Goal: Task Accomplishment & Management: Complete application form

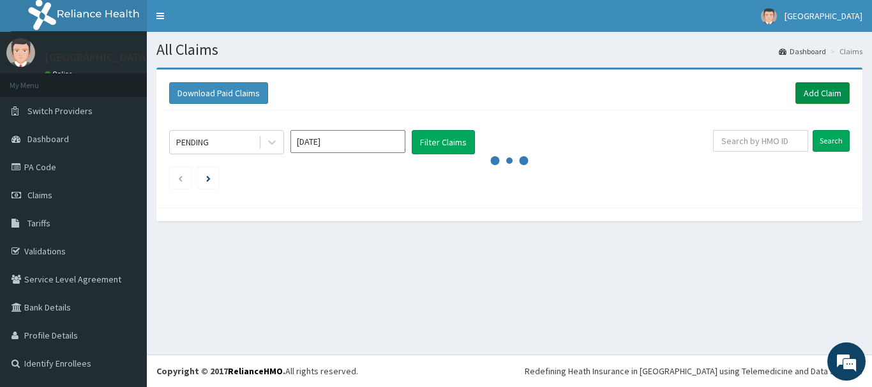
click at [832, 98] on link "Add Claim" at bounding box center [822, 93] width 54 height 22
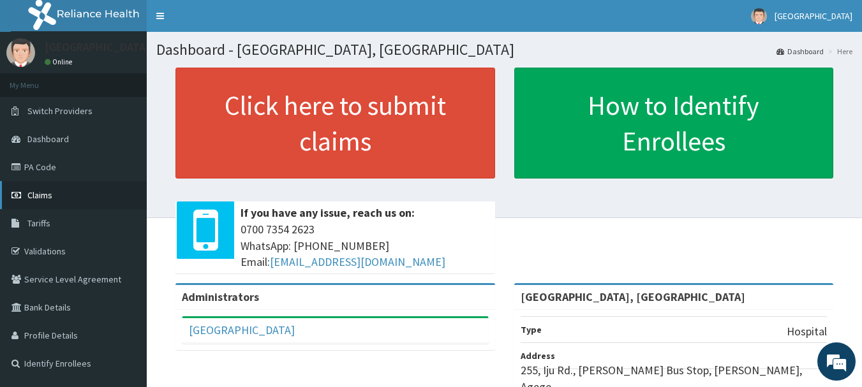
click at [44, 195] on span "Claims" at bounding box center [39, 195] width 25 height 11
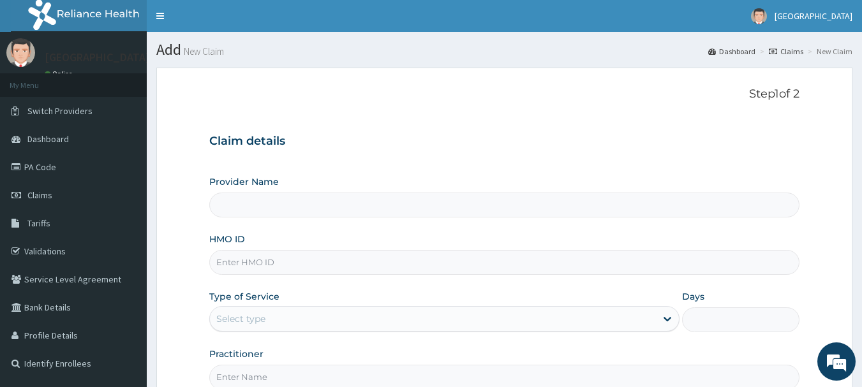
type input "[GEOGRAPHIC_DATA], [GEOGRAPHIC_DATA]"
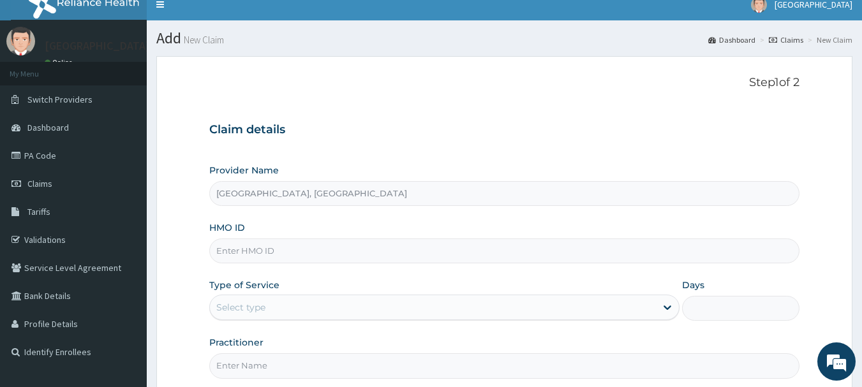
scroll to position [65, 0]
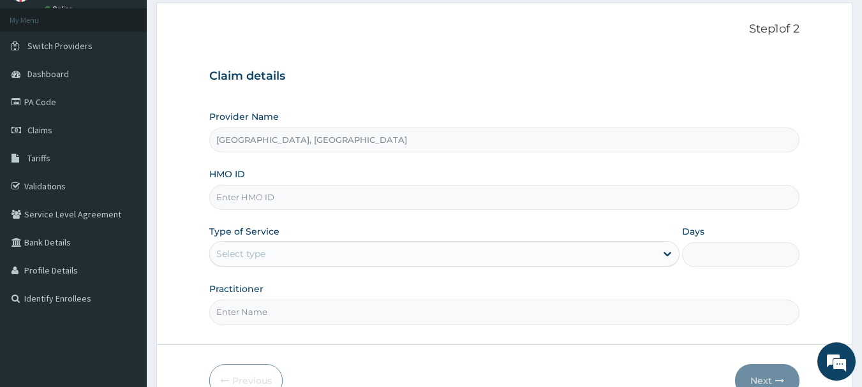
click at [403, 199] on input "HMO ID" at bounding box center [504, 197] width 591 height 25
paste input "bwi/10091/a"
type input "bwi/10091/a"
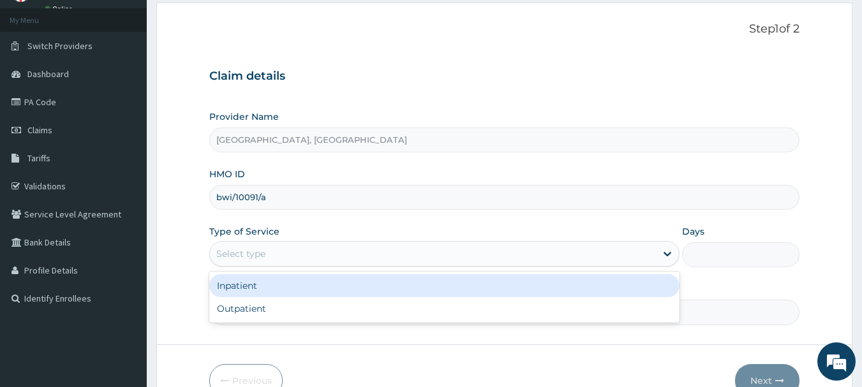
click at [236, 317] on div "Outpatient" at bounding box center [444, 308] width 470 height 23
type input "1"
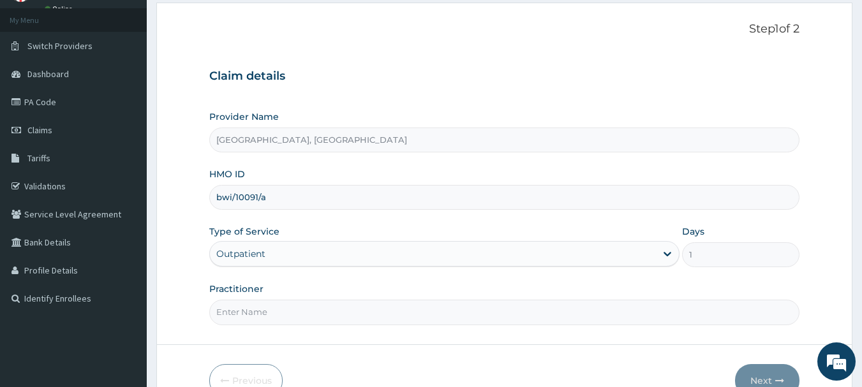
click at [278, 315] on input "Practitioner" at bounding box center [504, 312] width 591 height 25
type input "Dr Calista"
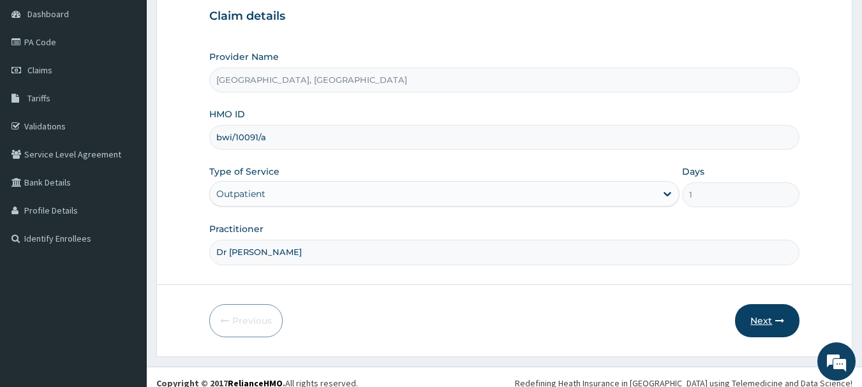
click at [774, 327] on button "Next" at bounding box center [767, 320] width 64 height 33
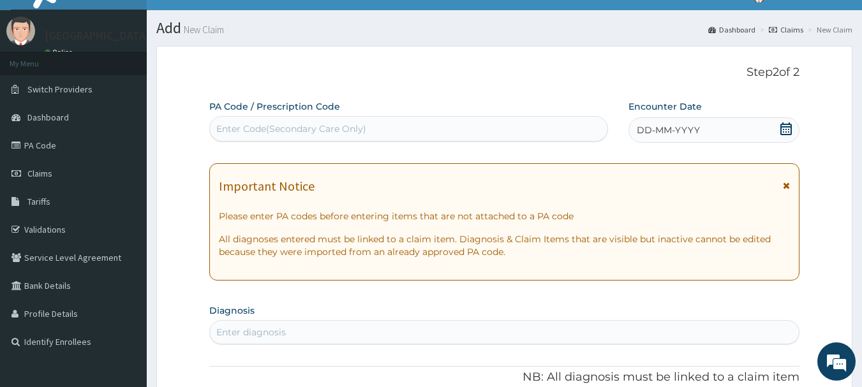
scroll to position [12, 0]
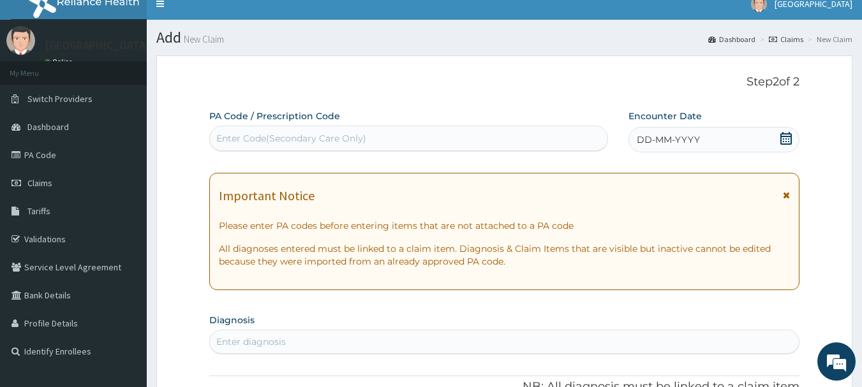
click at [677, 138] on span "DD-MM-YYYY" at bounding box center [668, 139] width 63 height 13
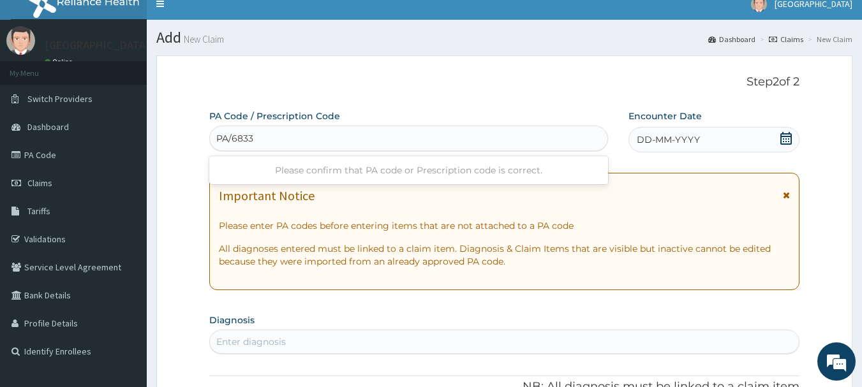
type input "PA/6833FF"
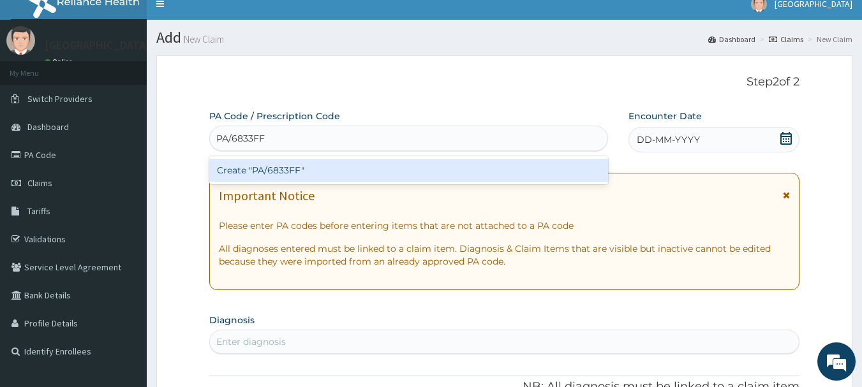
click at [355, 177] on div "Create "PA/6833FF"" at bounding box center [409, 170] width 400 height 23
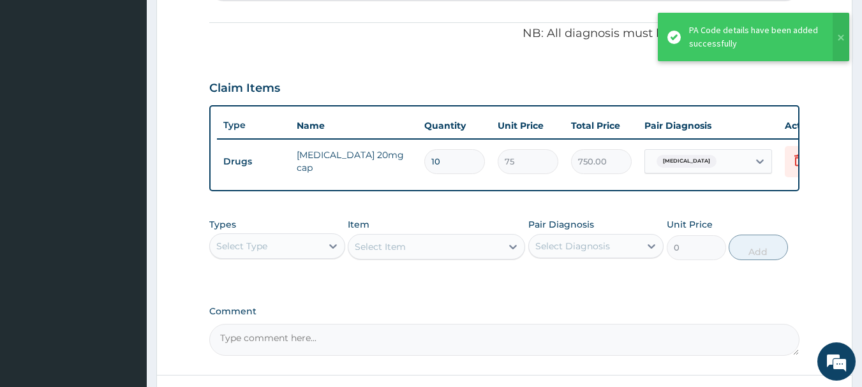
scroll to position [428, 0]
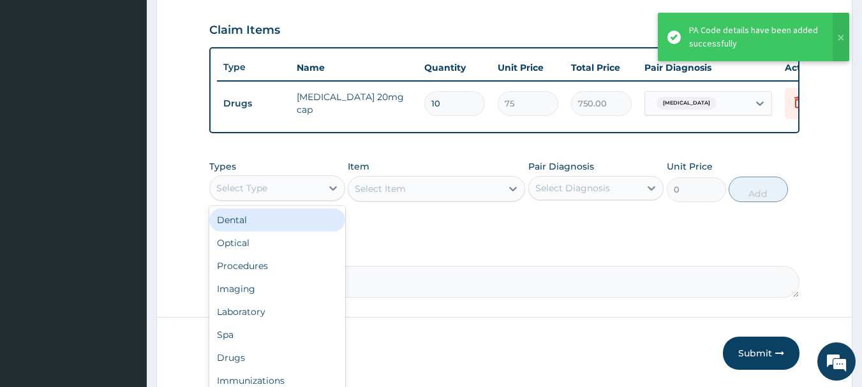
click at [254, 278] on div "Procedures" at bounding box center [277, 266] width 136 height 23
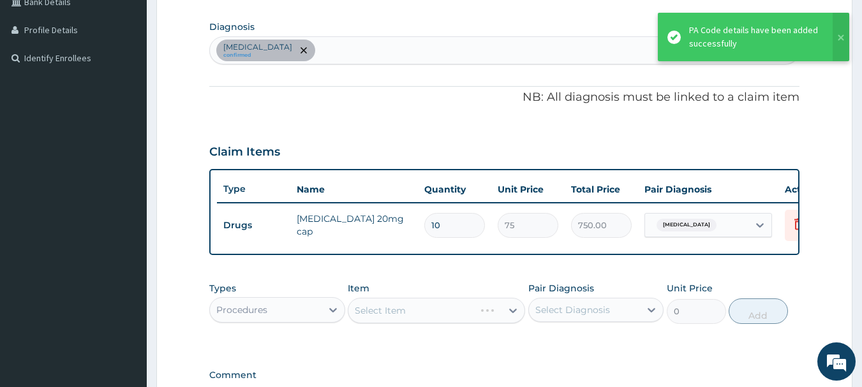
scroll to position [305, 0]
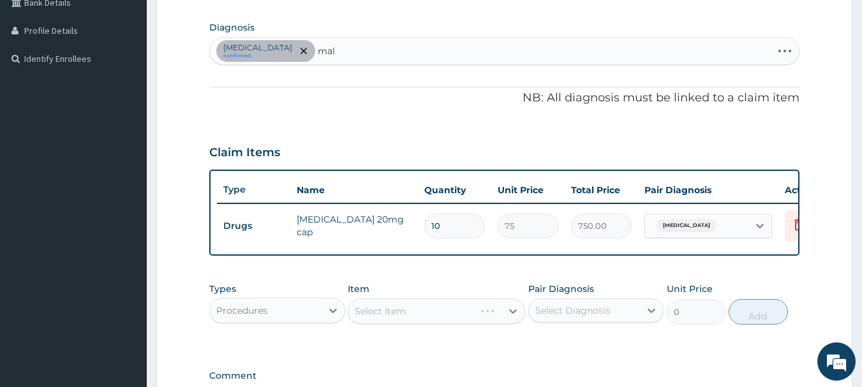
type input "mala"
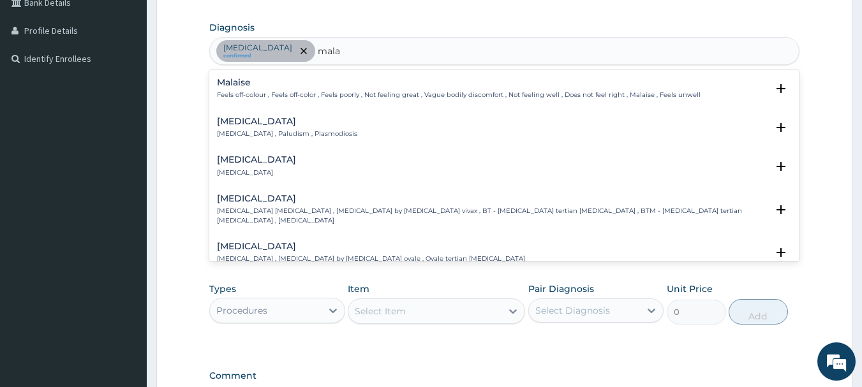
click at [274, 134] on p "Malaria , Paludism , Plasmodiosis" at bounding box center [287, 134] width 140 height 9
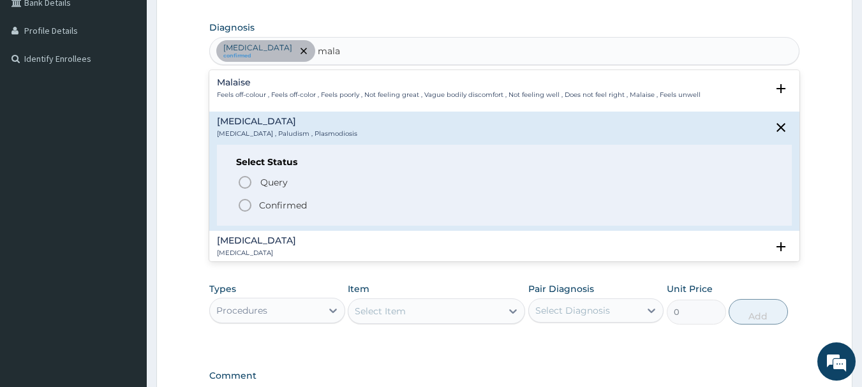
click at [250, 198] on icon "status option filled" at bounding box center [244, 205] width 15 height 15
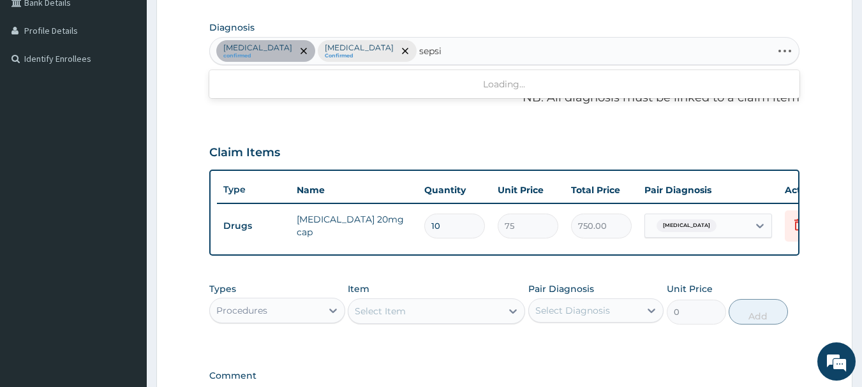
type input "sepsis"
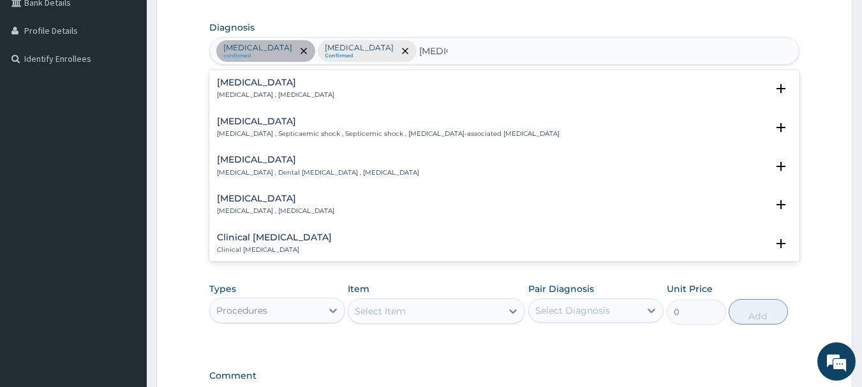
click at [267, 90] on div "Sepsis Systemic infection , Sepsis" at bounding box center [275, 89] width 117 height 22
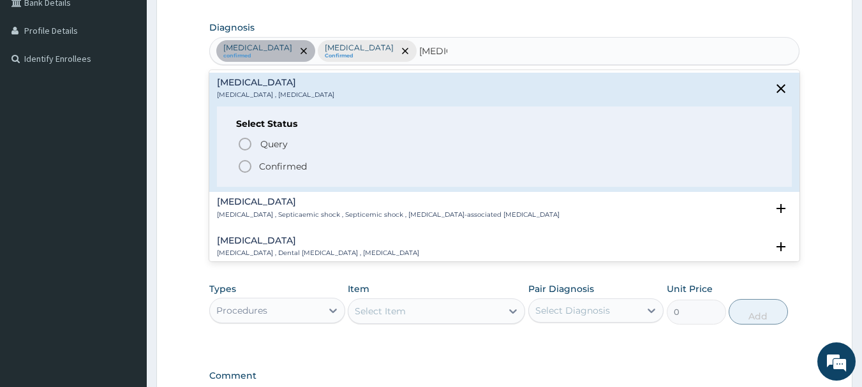
click at [241, 170] on icon "status option filled" at bounding box center [244, 166] width 15 height 15
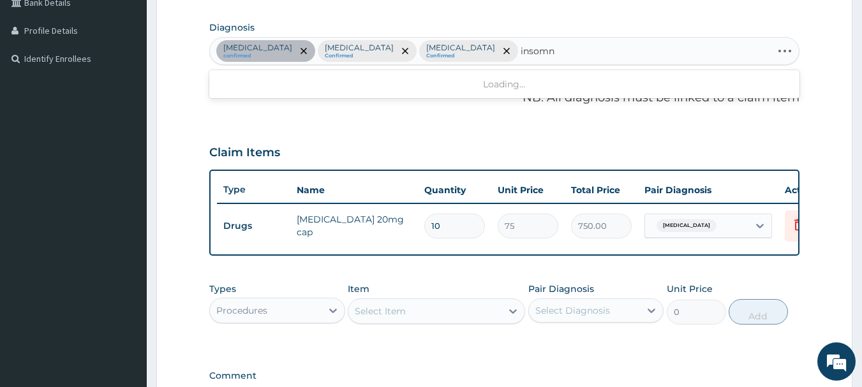
type input "insomni"
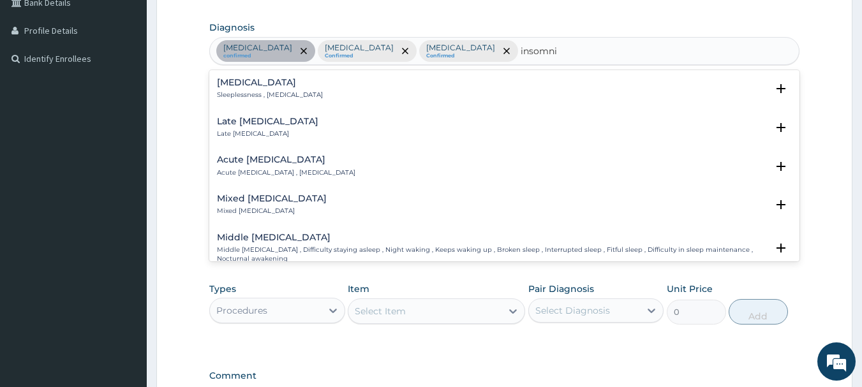
click at [264, 91] on p "Sleeplessness , Insomnia" at bounding box center [270, 95] width 106 height 9
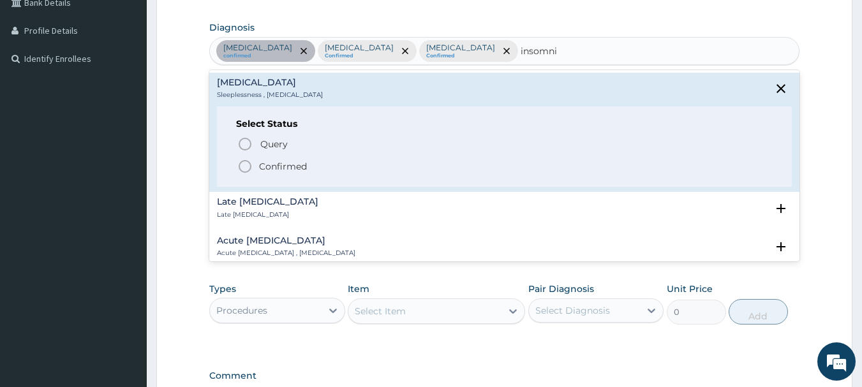
click at [246, 162] on circle "status option filled" at bounding box center [244, 166] width 11 height 11
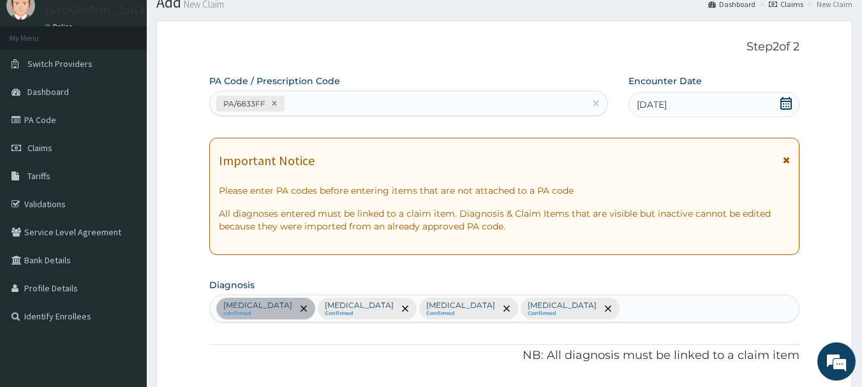
scroll to position [0, 0]
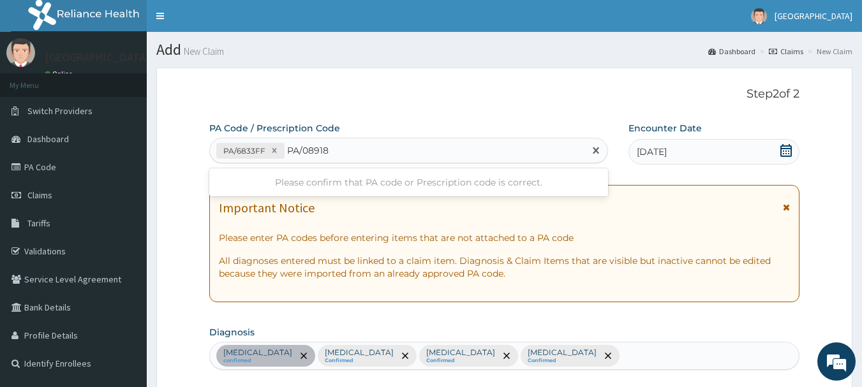
type input "PA/089187"
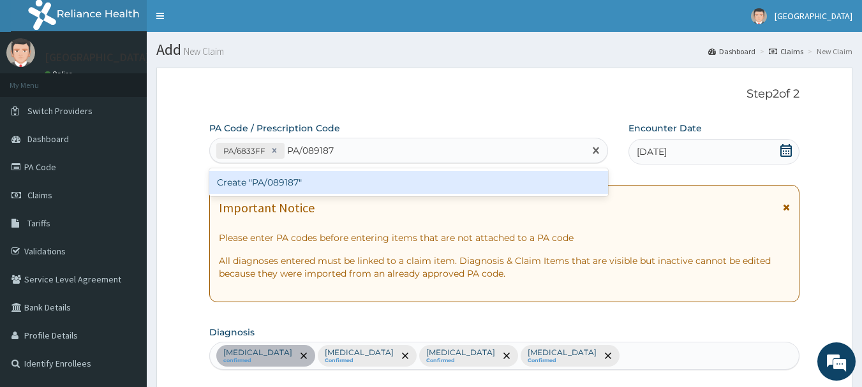
click at [368, 188] on div "Create "PA/089187"" at bounding box center [409, 182] width 400 height 23
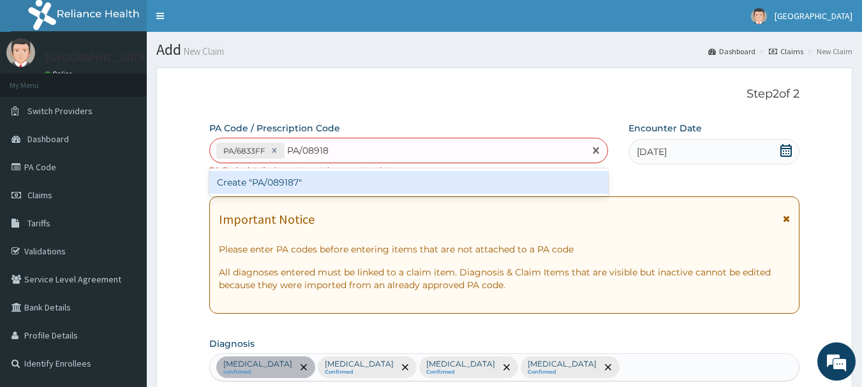
type input "PA/089187"
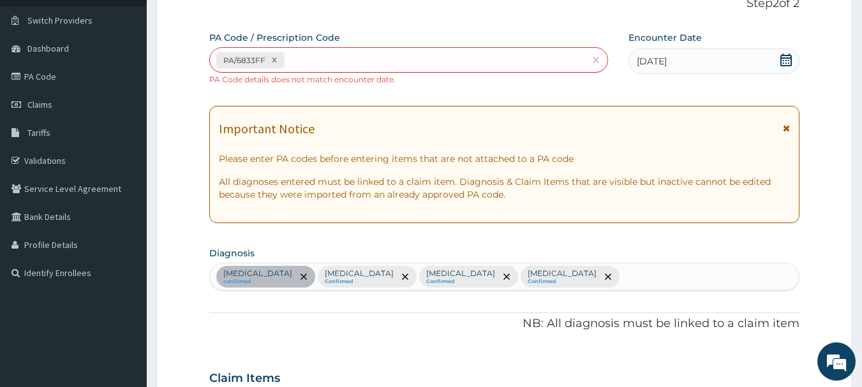
scroll to position [58, 0]
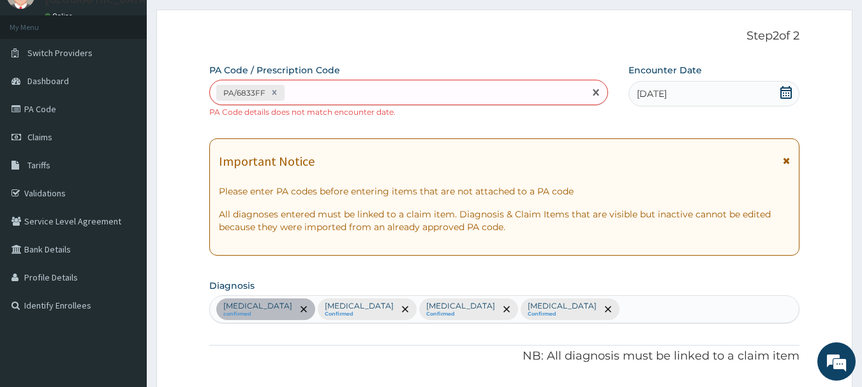
paste input "PA/089187"
type input "PA/089187"
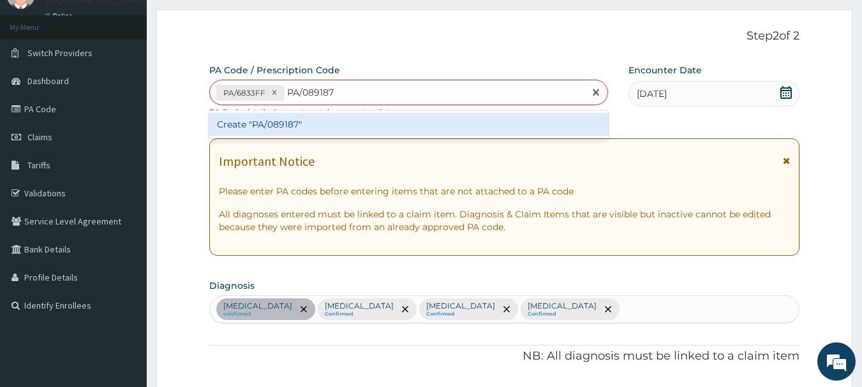
click at [370, 124] on div "Create "PA/089187"" at bounding box center [409, 124] width 400 height 23
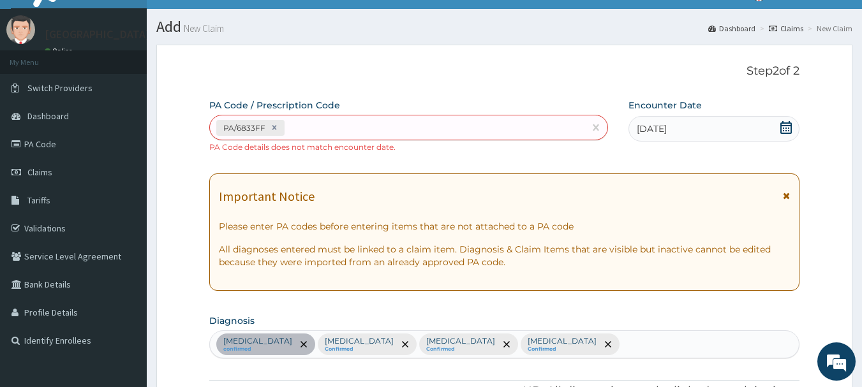
scroll to position [18, 0]
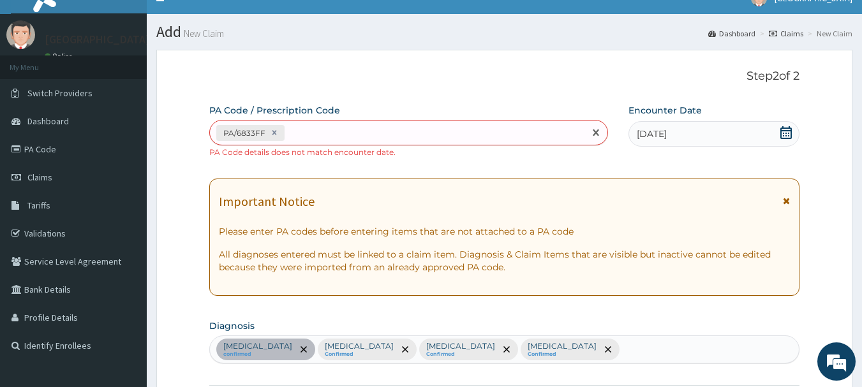
paste input "PA/089187"
type input "PA/089187"
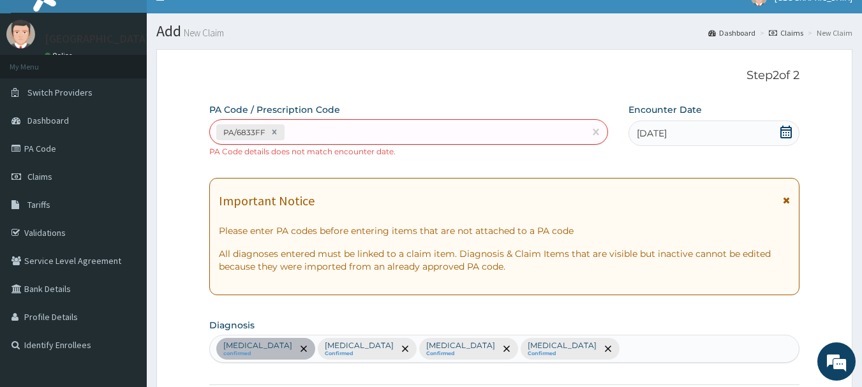
scroll to position [0, 0]
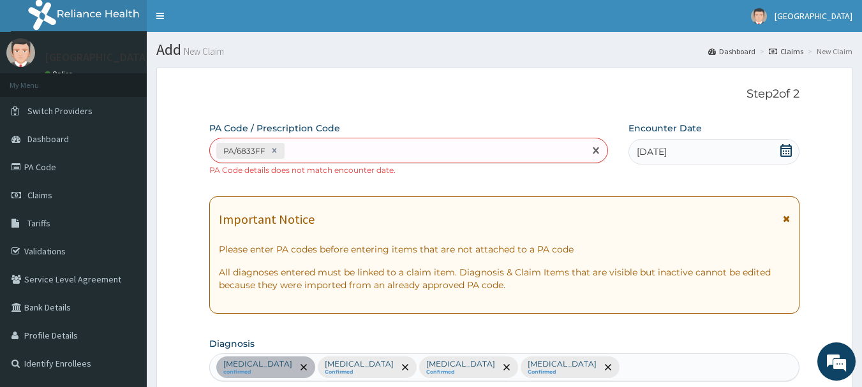
paste input "PA/089187"
type input "PA/089187"
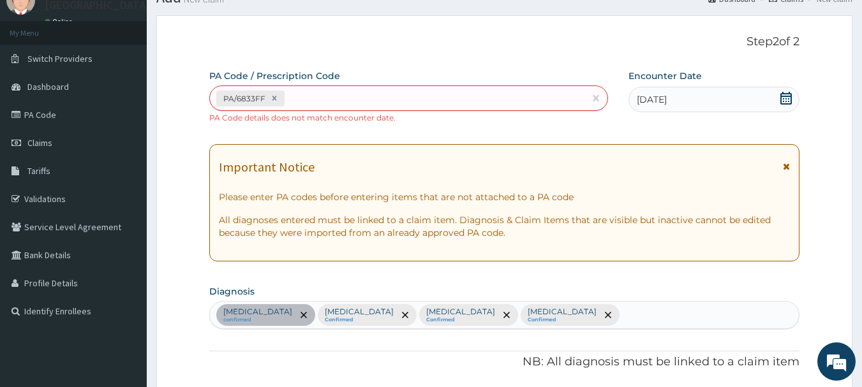
scroll to position [54, 0]
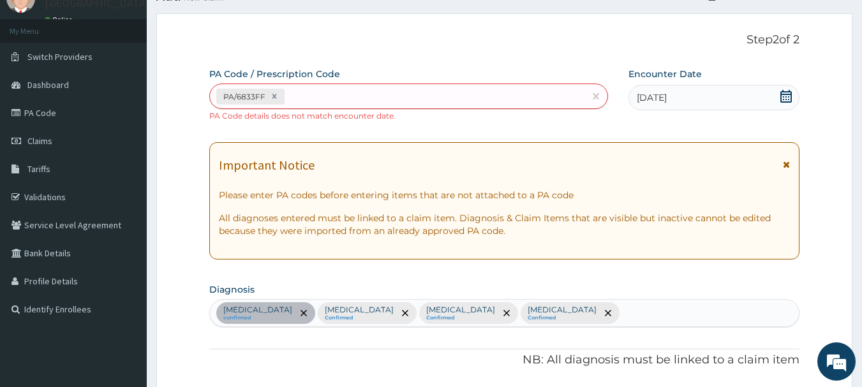
click at [287, 97] on input "text" at bounding box center [287, 96] width 1 height 13
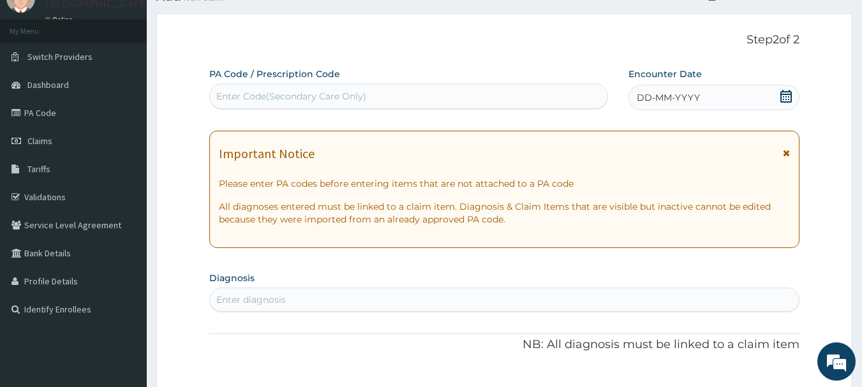
paste input "PA/089187"
type input "PA/089187"
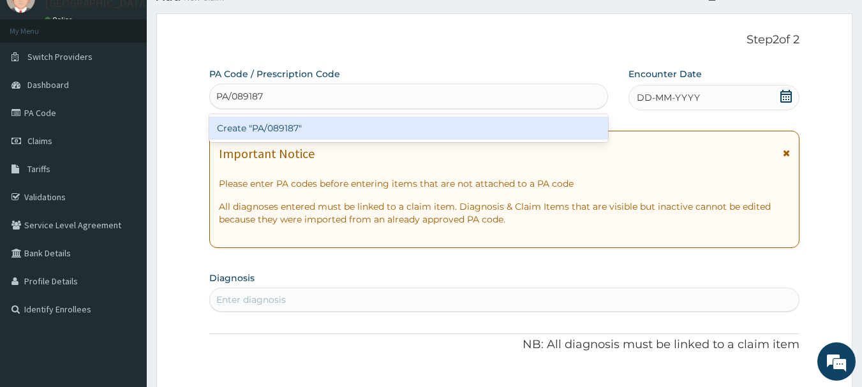
click at [395, 123] on div "Create "PA/089187"" at bounding box center [409, 128] width 400 height 23
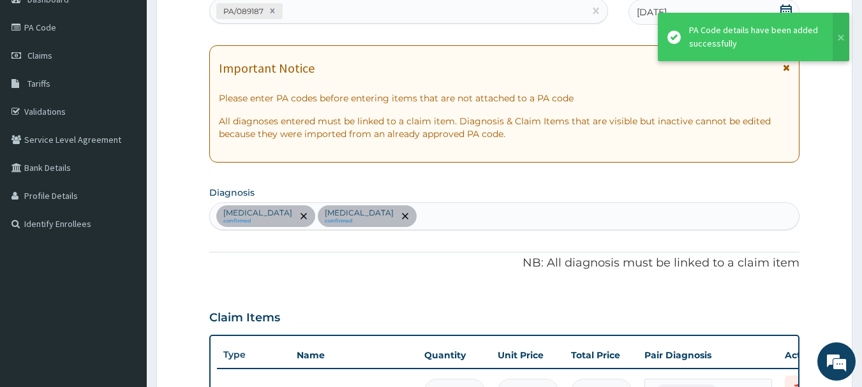
scroll to position [0, 0]
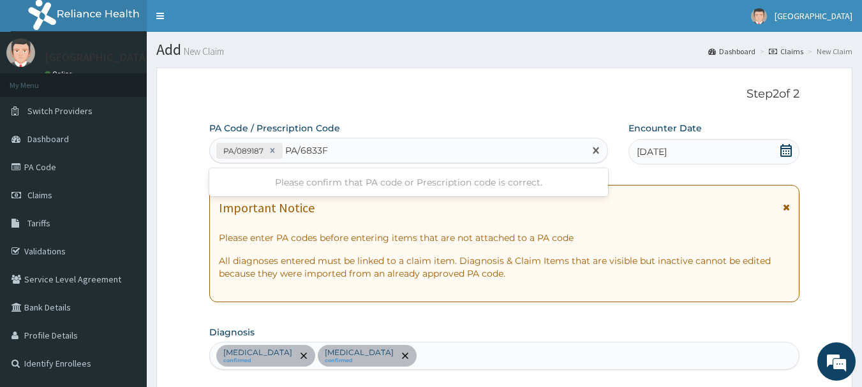
type input "PA/6833FF"
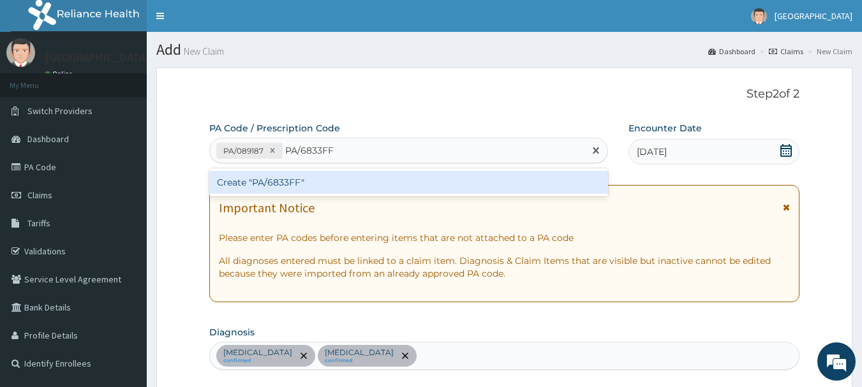
click at [368, 184] on div "Create "PA/6833FF"" at bounding box center [409, 182] width 400 height 23
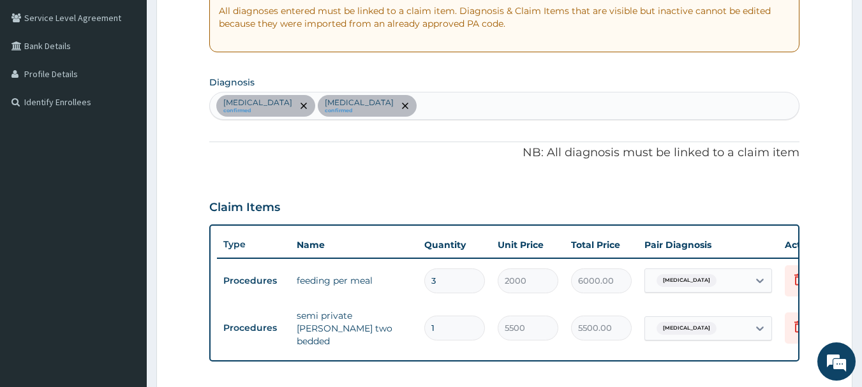
scroll to position [305, 0]
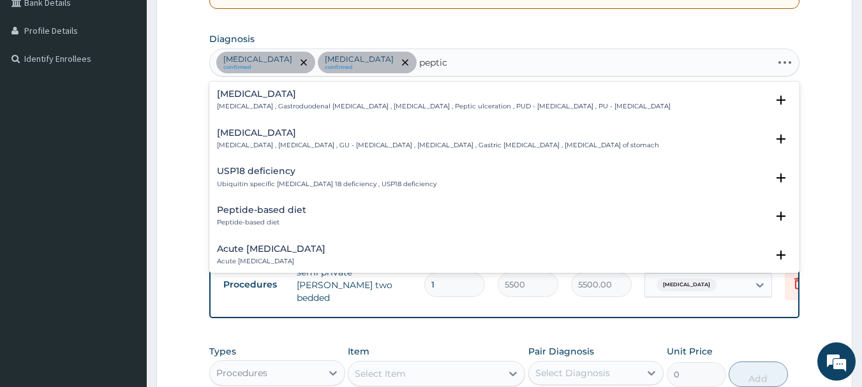
type input "peptic"
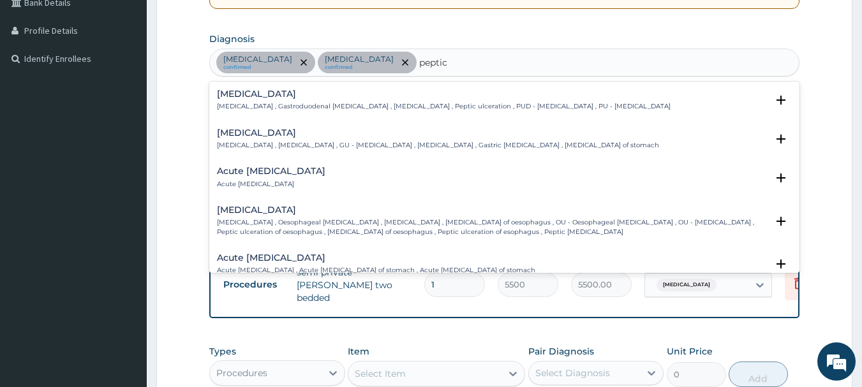
click at [281, 176] on h4 "Acute peptic ulcer" at bounding box center [271, 172] width 109 height 10
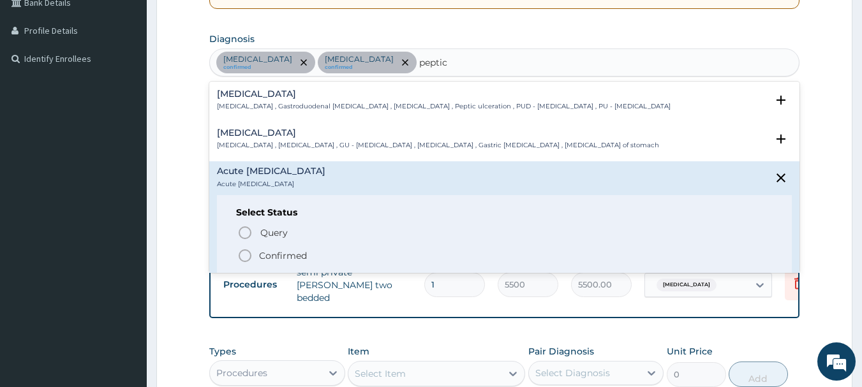
click at [242, 253] on icon "status option filled" at bounding box center [244, 255] width 15 height 15
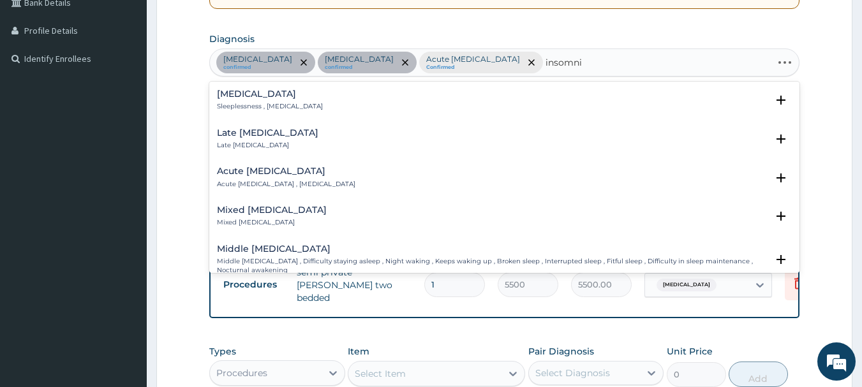
type input "insomnia"
click at [255, 101] on div "Insomnia Sleeplessness , Insomnia" at bounding box center [270, 100] width 106 height 22
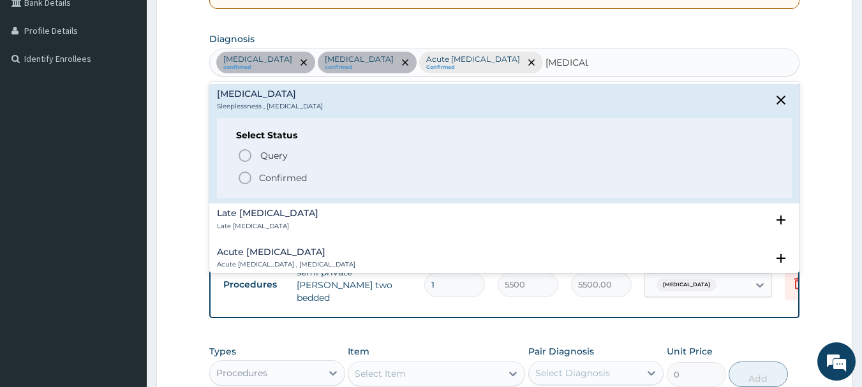
click at [249, 176] on icon "status option filled" at bounding box center [244, 177] width 15 height 15
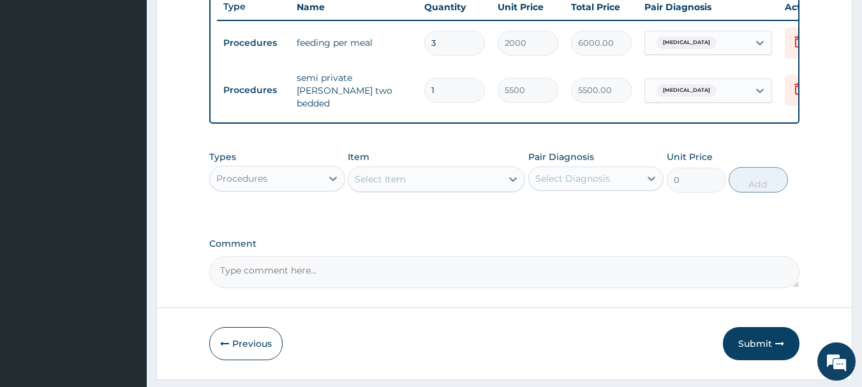
scroll to position [501, 0]
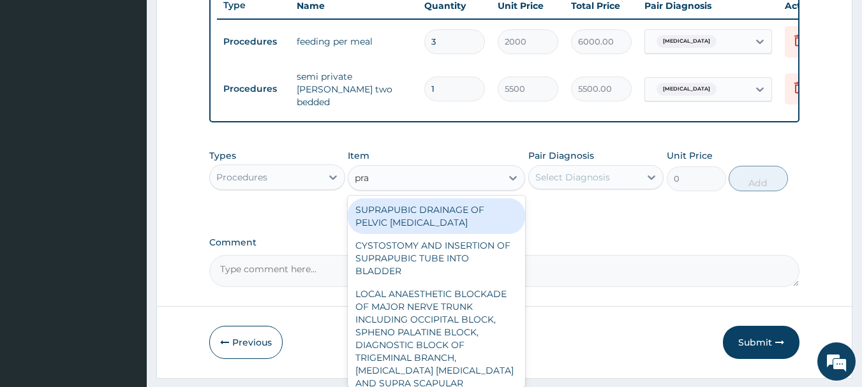
type input "prac"
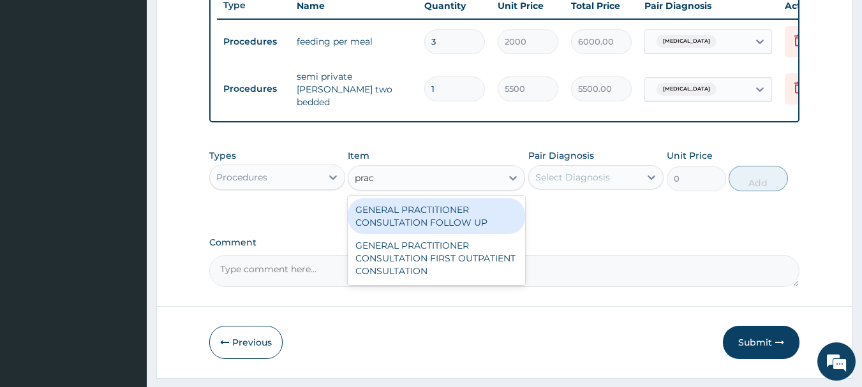
click at [467, 262] on div "GENERAL PRACTITIONER CONSULTATION FIRST OUTPATIENT CONSULTATION" at bounding box center [436, 258] width 177 height 49
type input "3000"
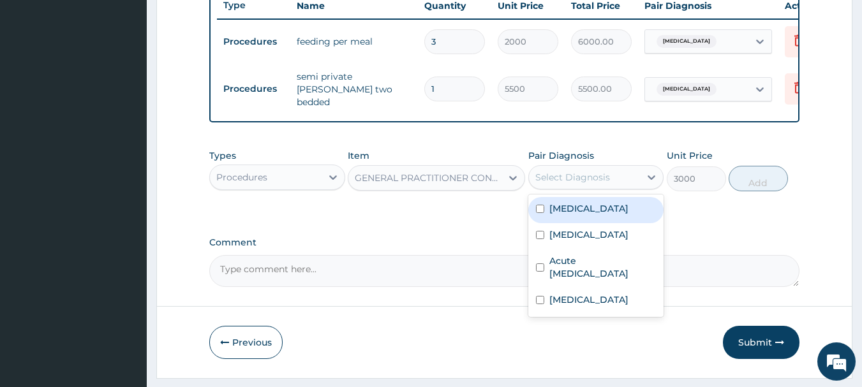
click at [573, 241] on label "Malaria" at bounding box center [589, 235] width 79 height 13
checkbox input "true"
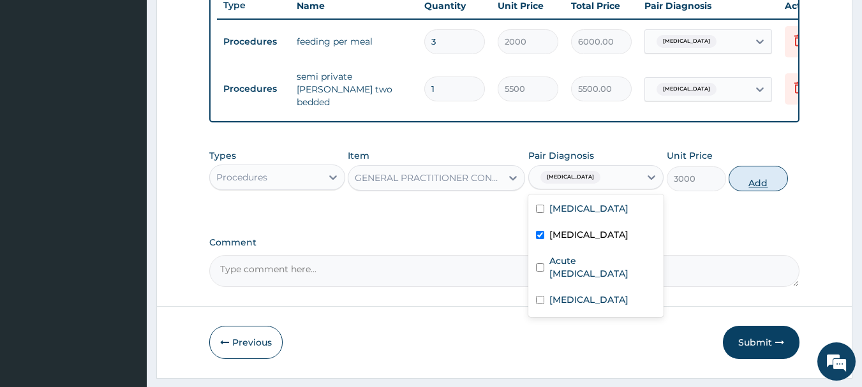
click at [765, 183] on button "Add" at bounding box center [758, 179] width 59 height 26
type input "0"
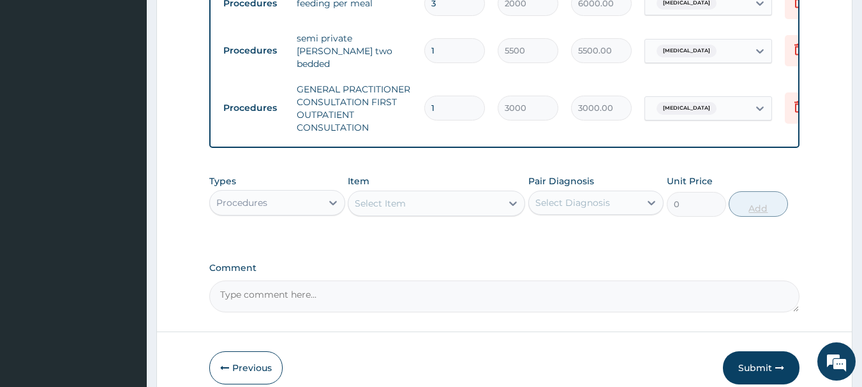
scroll to position [601, 0]
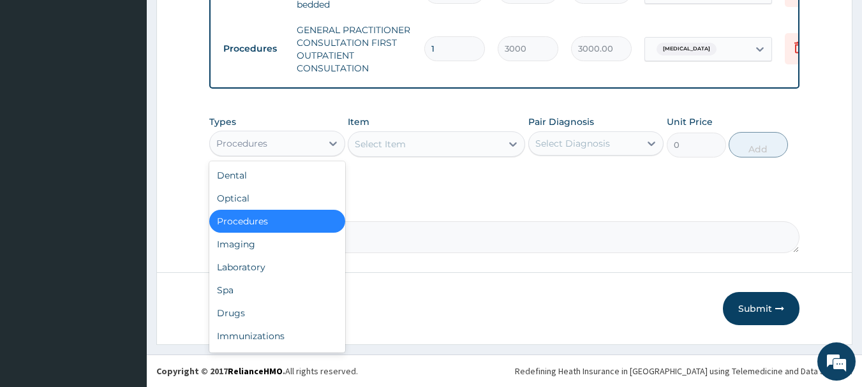
click at [236, 315] on div "Drugs" at bounding box center [277, 313] width 136 height 23
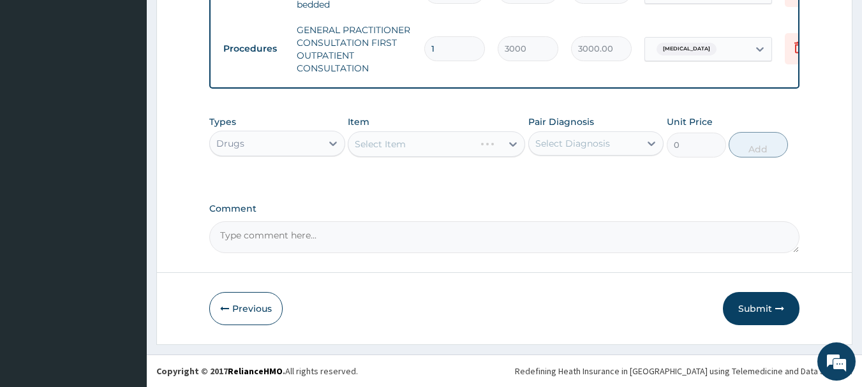
click at [483, 141] on div "Select Item" at bounding box center [436, 145] width 177 height 26
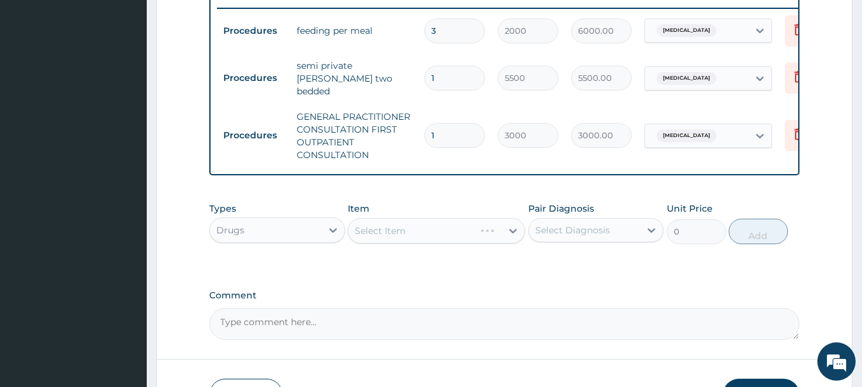
scroll to position [516, 0]
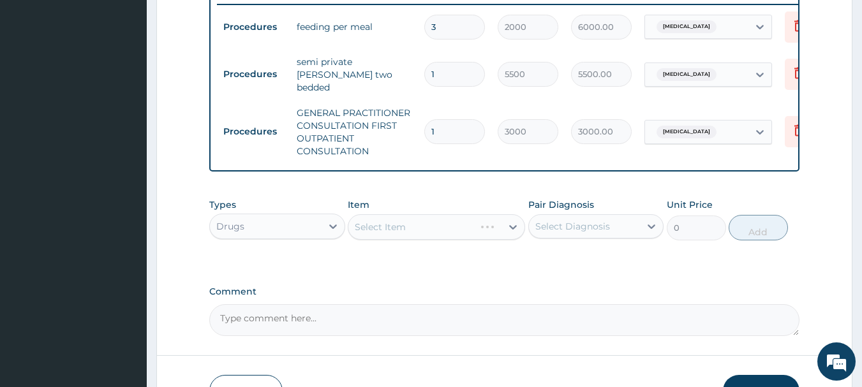
click at [468, 228] on div "Select Item" at bounding box center [436, 227] width 177 height 26
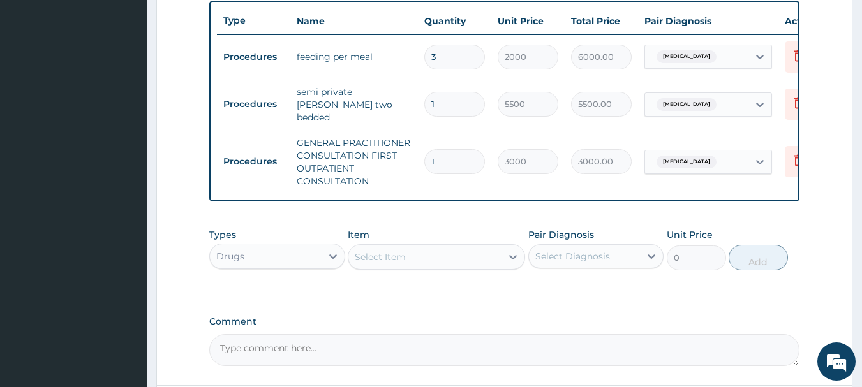
scroll to position [566, 0]
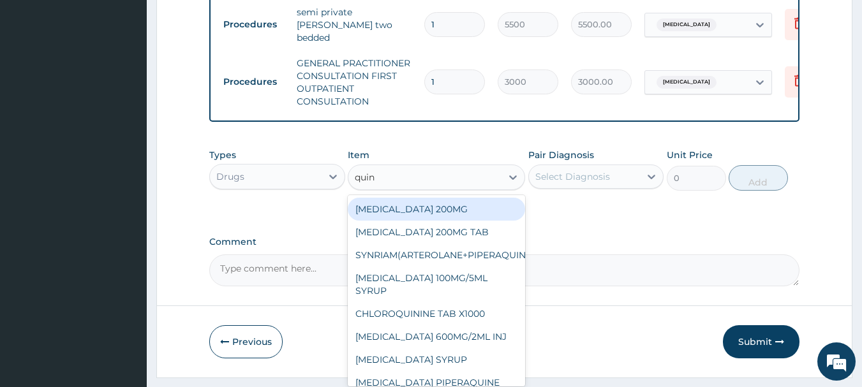
type input "quini"
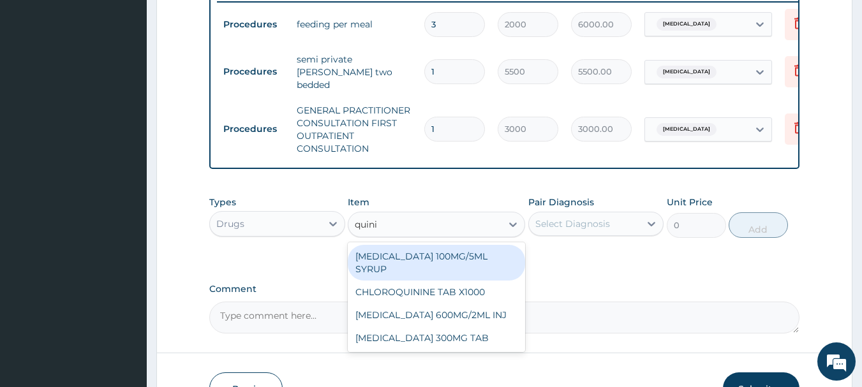
scroll to position [491, 0]
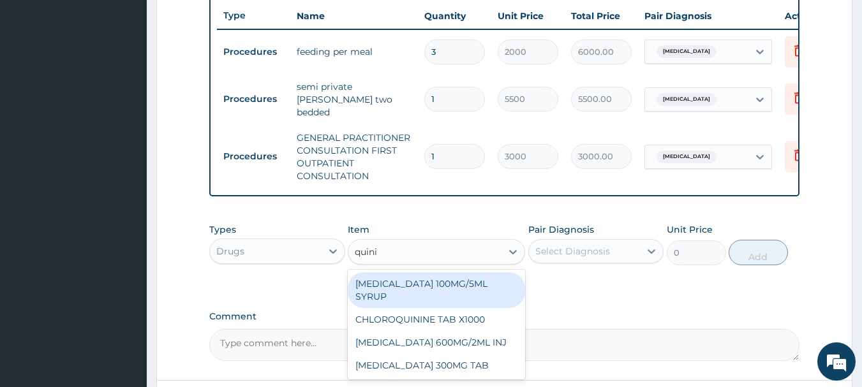
click at [446, 334] on div "QUININE 600MG/2ML INJ" at bounding box center [436, 342] width 177 height 23
type input "3000"
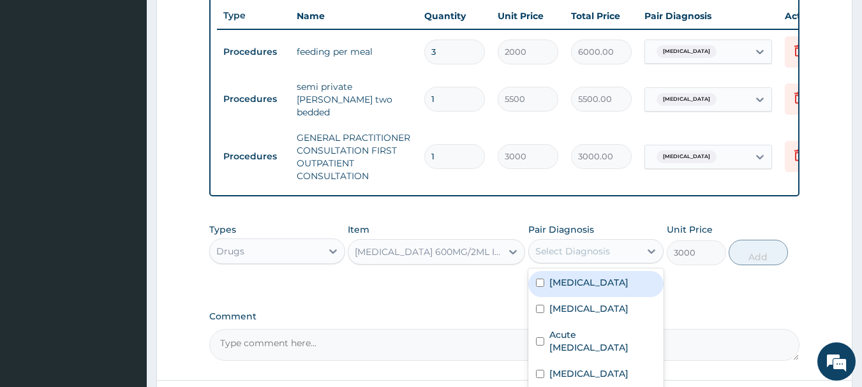
click at [567, 315] on label "Malaria" at bounding box center [589, 309] width 79 height 13
checkbox input "true"
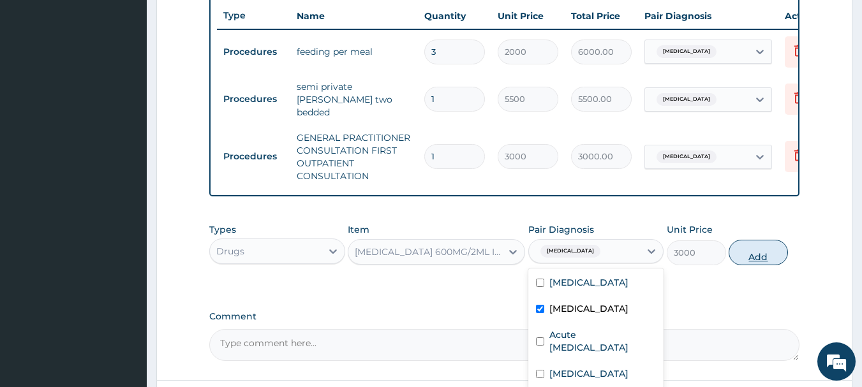
click at [767, 253] on button "Add" at bounding box center [758, 253] width 59 height 26
type input "0"
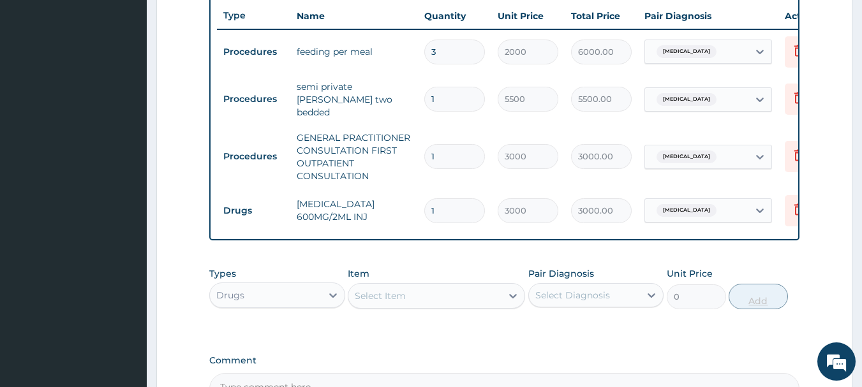
type input "0.00"
type input "3"
type input "9000.00"
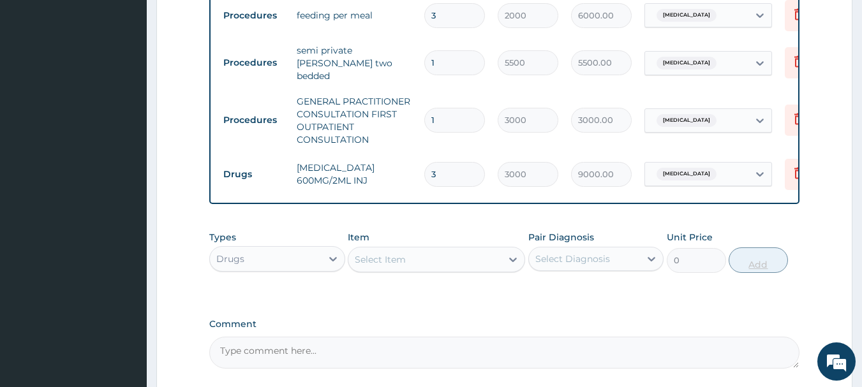
scroll to position [571, 0]
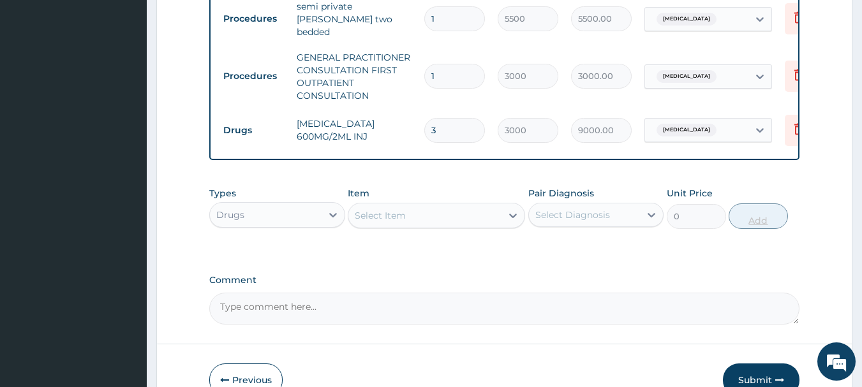
type input "3"
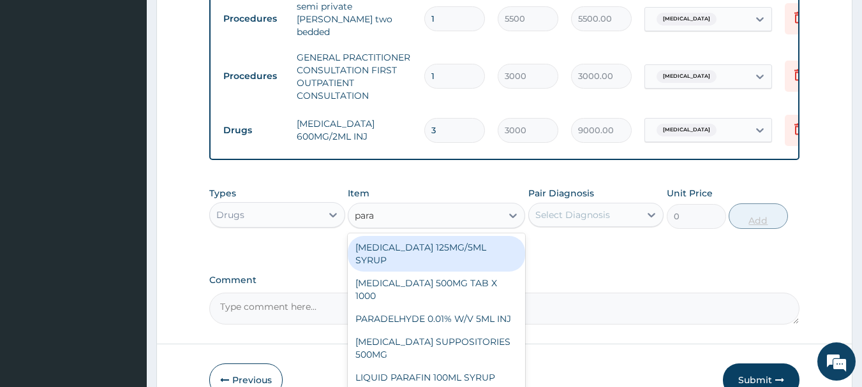
type input "parac"
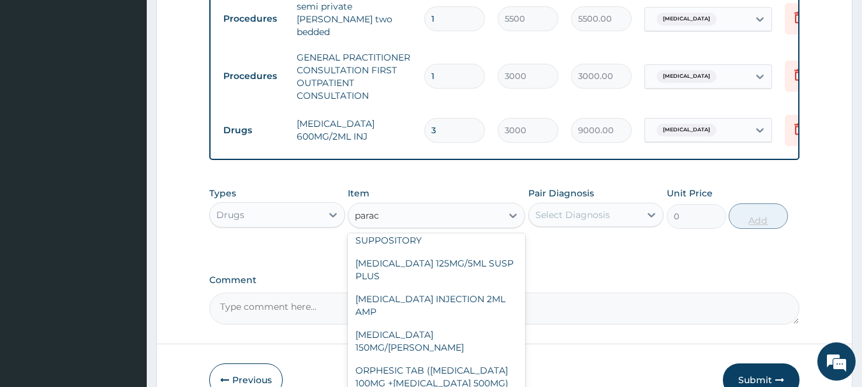
scroll to position [158, 0]
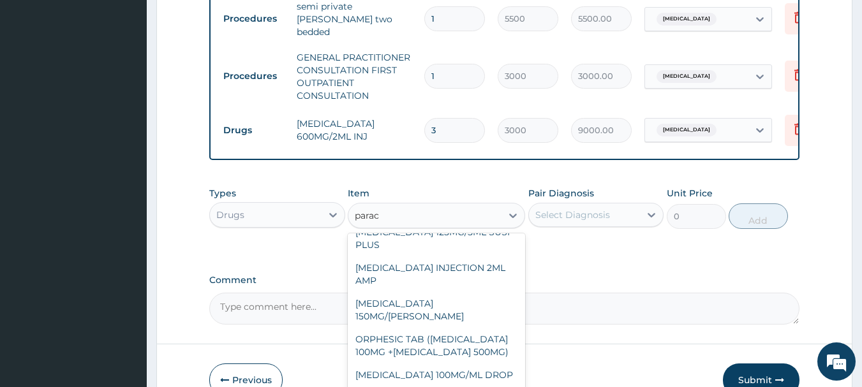
click at [473, 273] on div "PARACETAMOL INJECTION 2ML AMP" at bounding box center [436, 275] width 177 height 36
type input "1000"
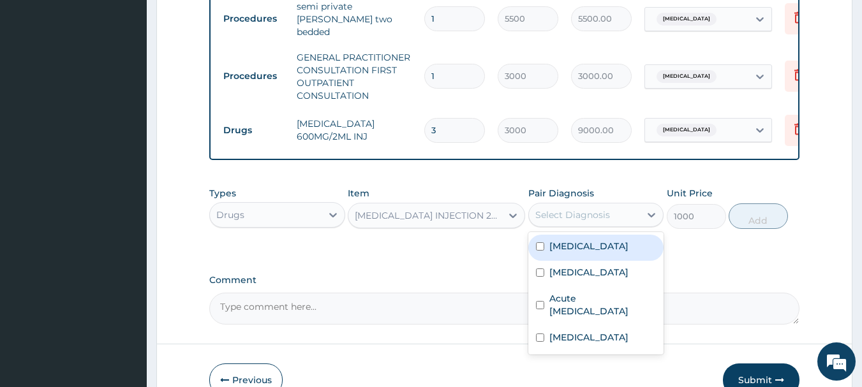
click at [574, 277] on label "Malaria" at bounding box center [589, 272] width 79 height 13
checkbox input "true"
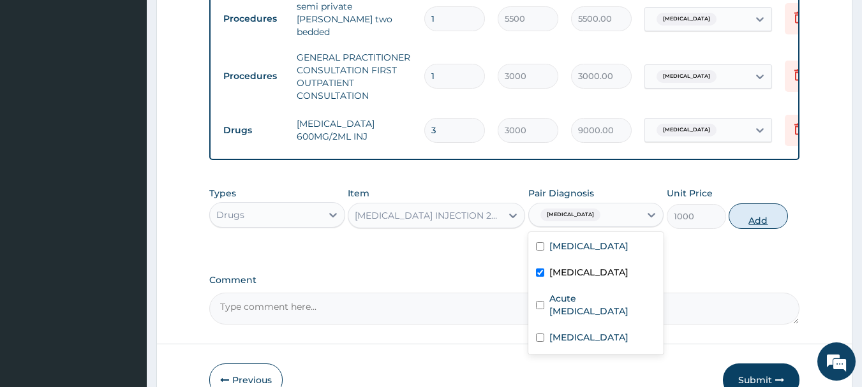
click at [763, 220] on button "Add" at bounding box center [758, 217] width 59 height 26
type input "0"
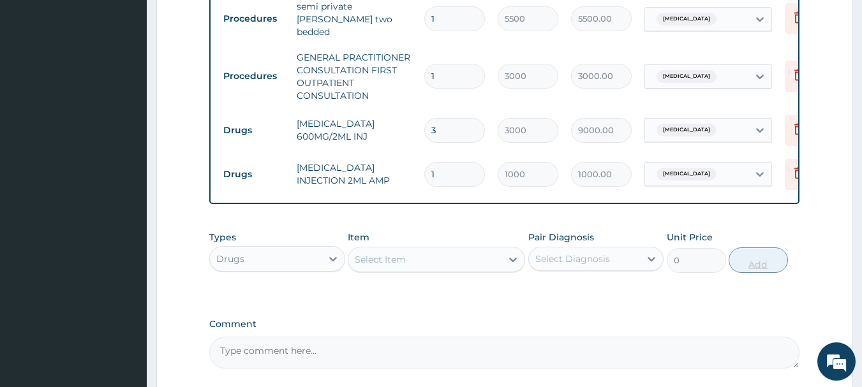
type input "0.00"
type input "3"
type input "3000.00"
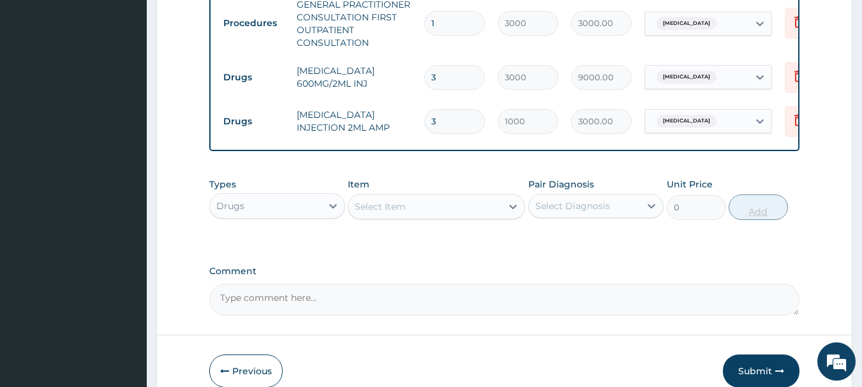
scroll to position [627, 0]
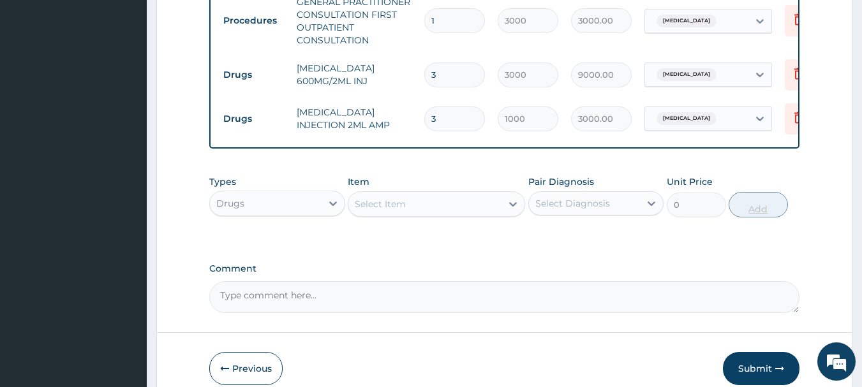
type input "3"
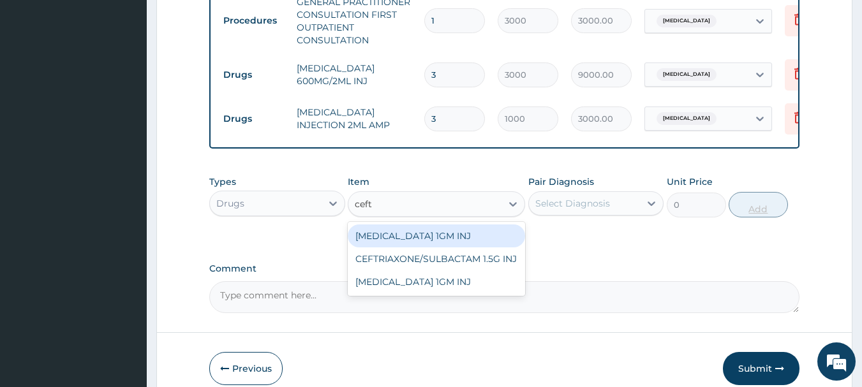
type input "ceftr"
click at [439, 267] on div "CEFTRIAXONE 1GM INJ" at bounding box center [436, 259] width 177 height 23
type input "2000"
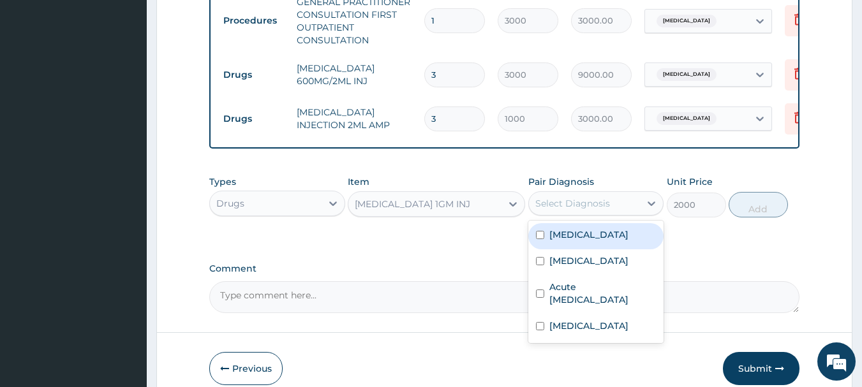
click at [571, 241] on label "Sepsis" at bounding box center [589, 235] width 79 height 13
checkbox input "true"
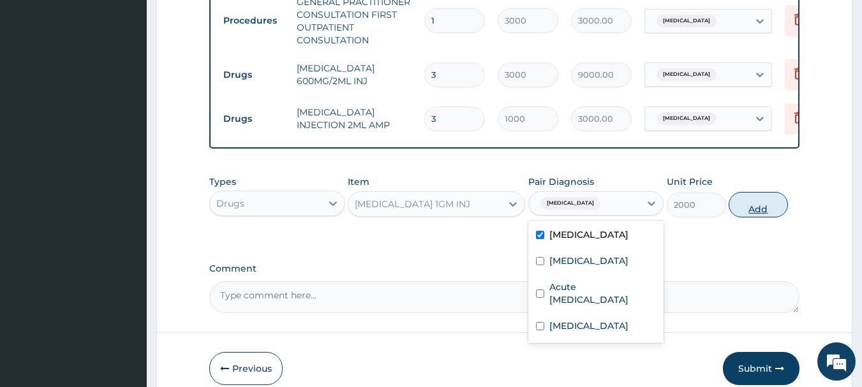
click at [772, 211] on button "Add" at bounding box center [758, 205] width 59 height 26
type input "0"
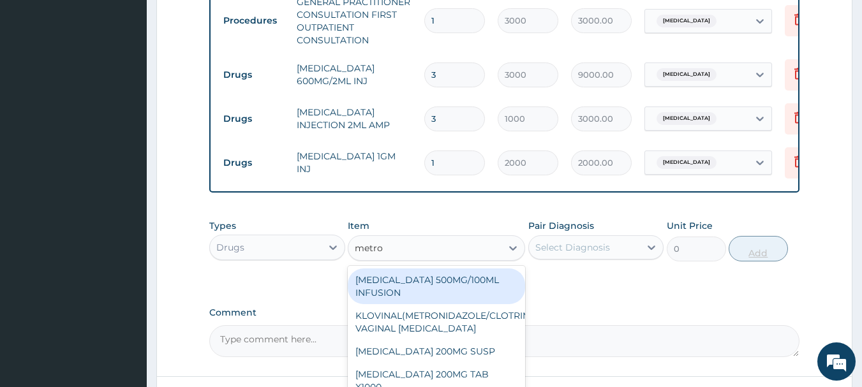
type input "metron"
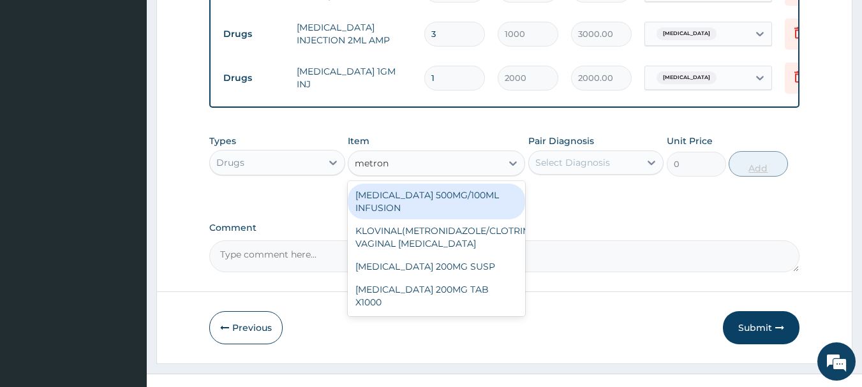
scroll to position [712, 0]
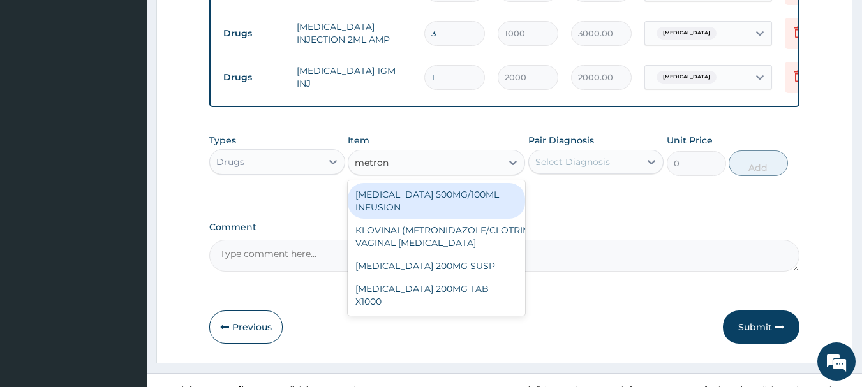
click at [485, 195] on div "METRONIDAZOLE 500MG/100ML INFUSION" at bounding box center [436, 201] width 177 height 36
type input "1500"
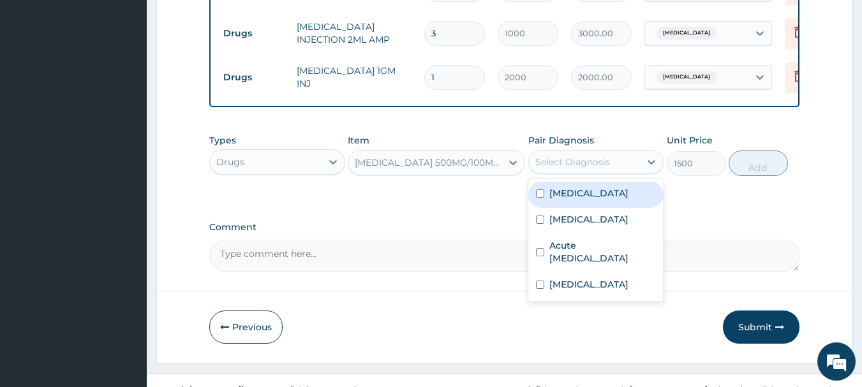
click at [606, 247] on label "Acute peptic ulcer" at bounding box center [603, 252] width 107 height 26
checkbox input "true"
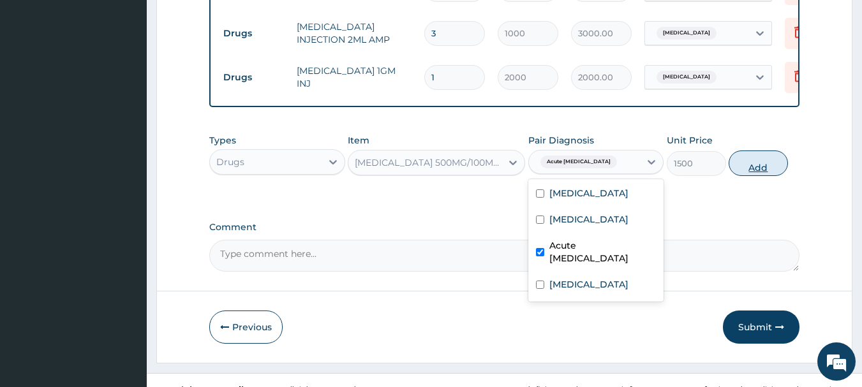
click at [764, 172] on button "Add" at bounding box center [758, 164] width 59 height 26
type input "0"
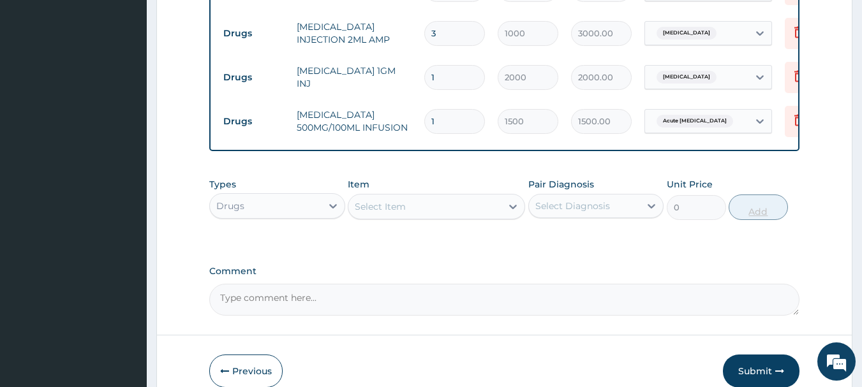
type input "0.00"
type input "3"
type input "4500.00"
type input "3"
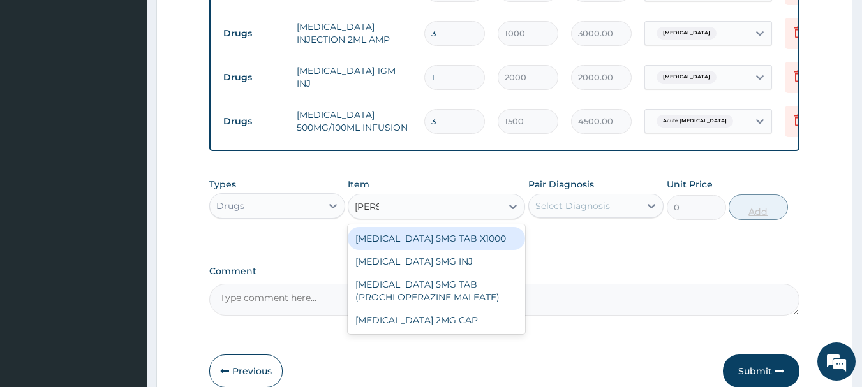
type input "lopera"
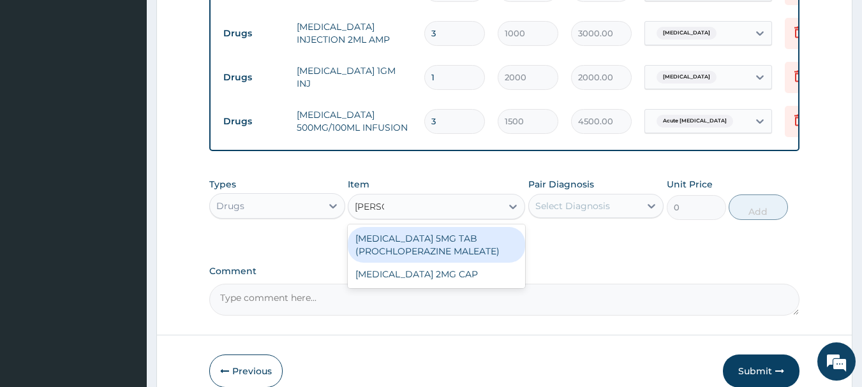
click at [433, 278] on div "LOPERAMIDE 2MG CAP" at bounding box center [436, 274] width 177 height 23
type input "75"
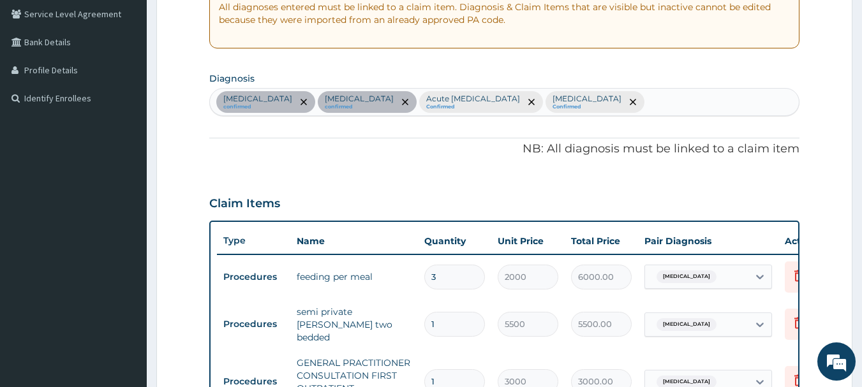
scroll to position [263, 0]
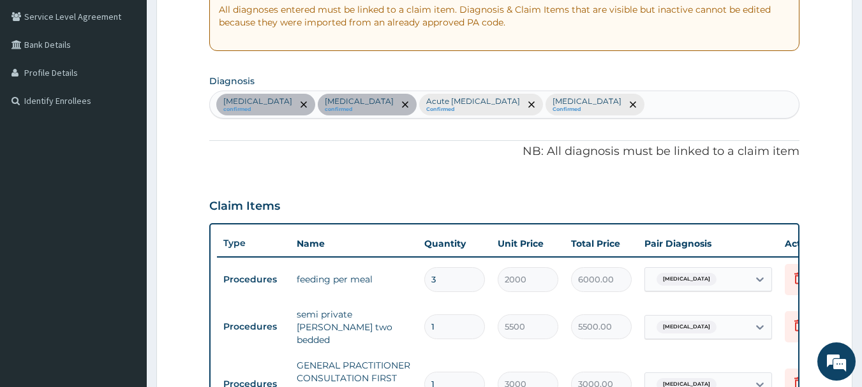
click at [551, 80] on section "Diagnosis Sepsis confirmed Malaria confirmed Acute peptic ulcer Confirmed Insom…" at bounding box center [504, 94] width 591 height 47
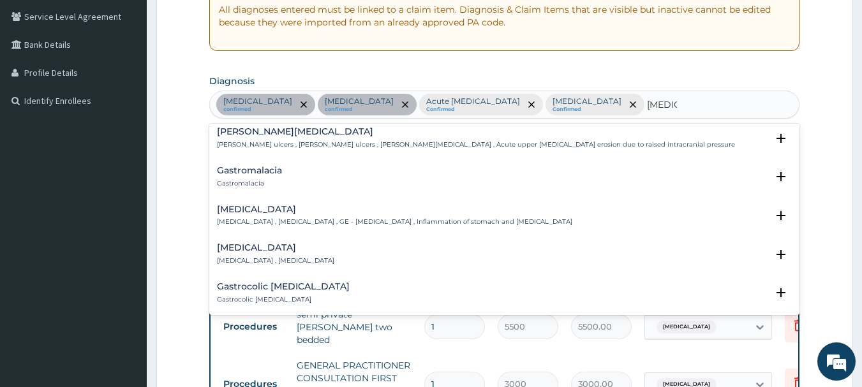
scroll to position [214, 0]
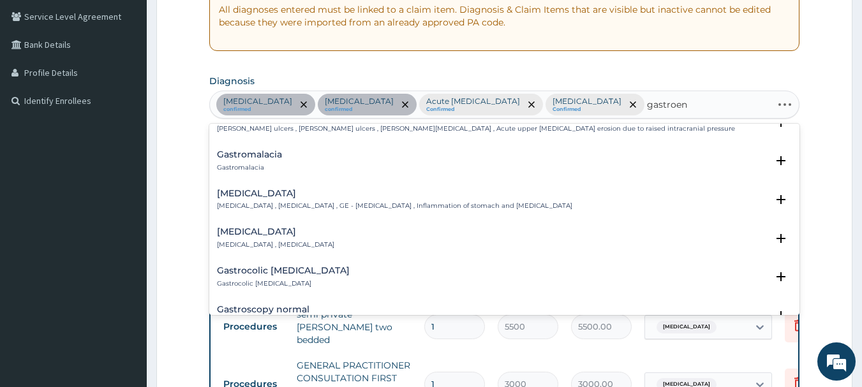
type input "gastroent"
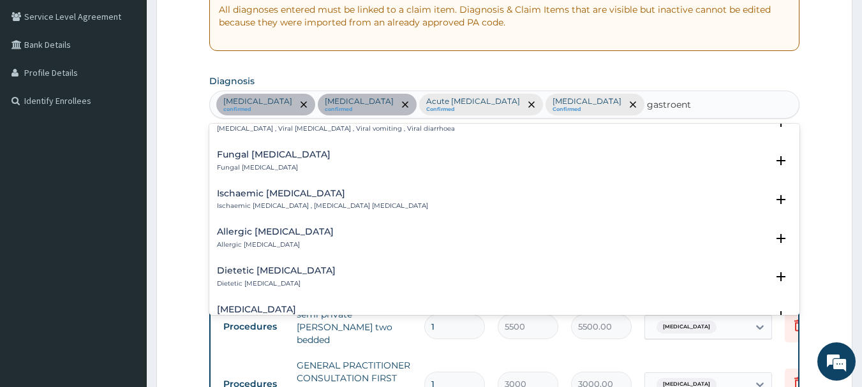
click at [265, 230] on h4 "Allergic gastroenteritis" at bounding box center [275, 232] width 117 height 10
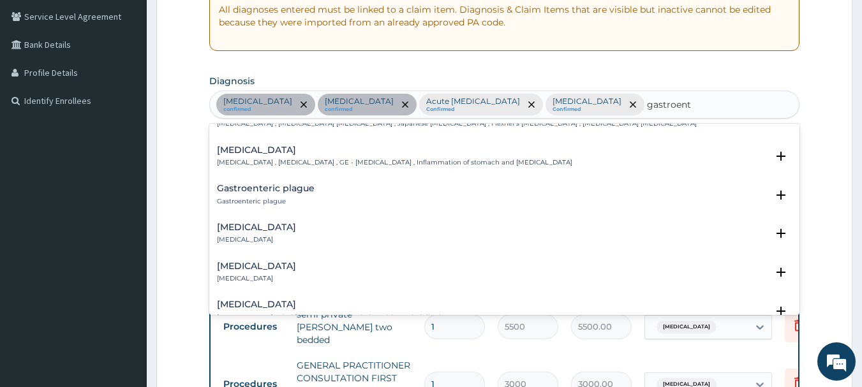
scroll to position [0, 0]
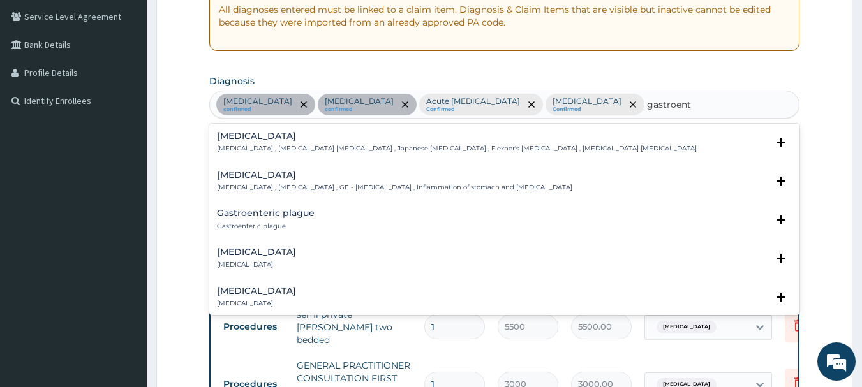
click at [259, 253] on h4 "Acute gastroenteritis" at bounding box center [256, 253] width 79 height 10
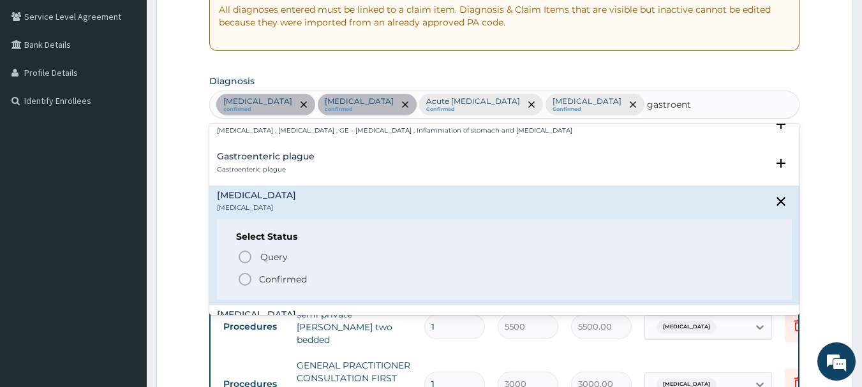
scroll to position [69, 0]
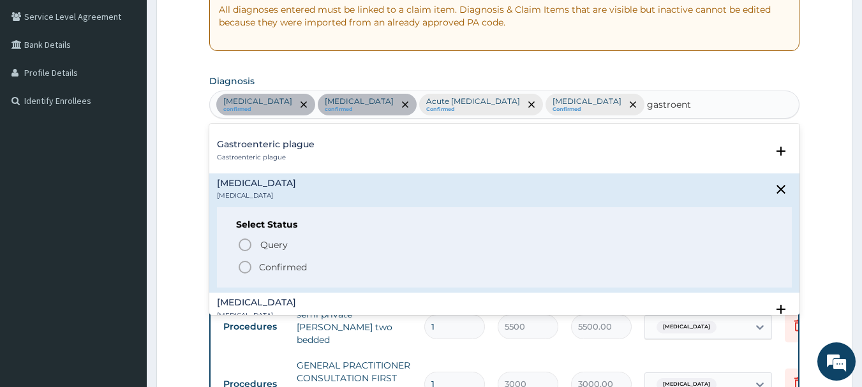
click at [239, 266] on icon "status option filled" at bounding box center [244, 267] width 15 height 15
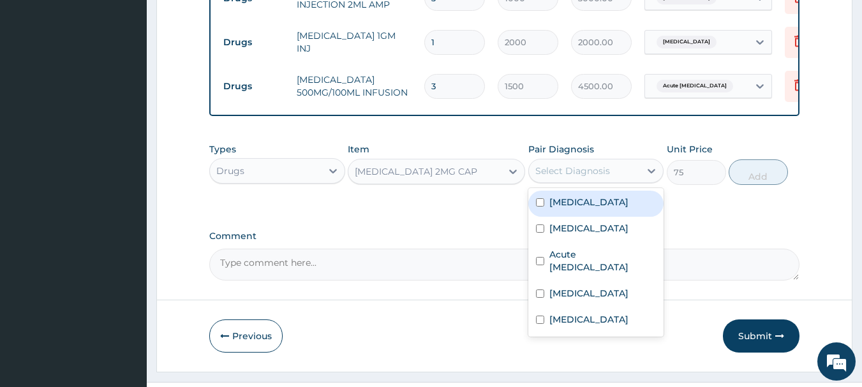
scroll to position [748, 0]
click at [605, 313] on label "Acute gastroenteritis" at bounding box center [589, 319] width 79 height 13
checkbox input "true"
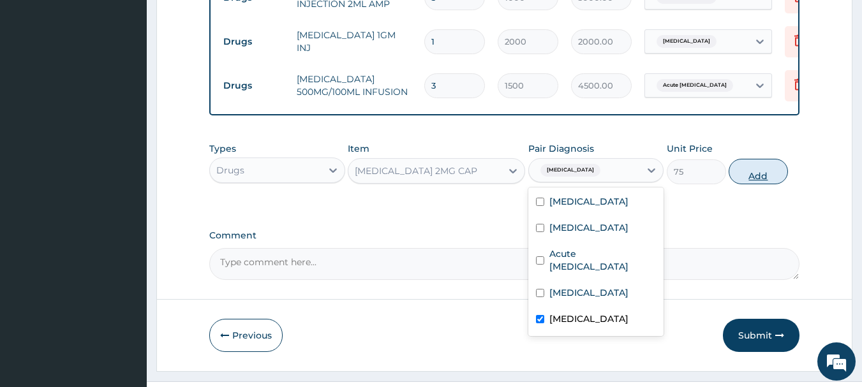
click at [770, 170] on button "Add" at bounding box center [758, 172] width 59 height 26
type input "0"
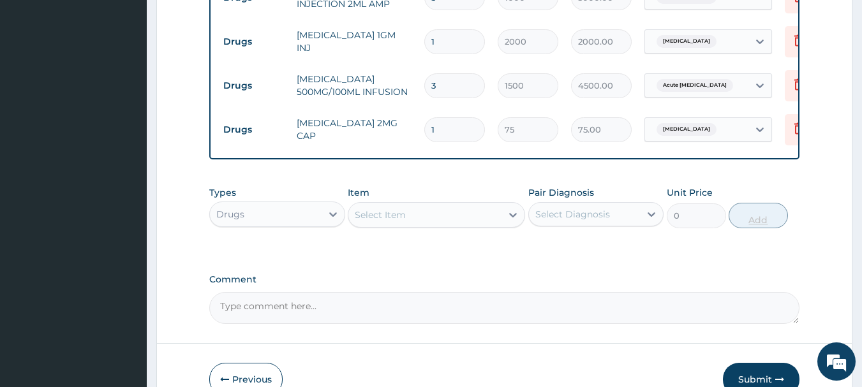
type input "0.00"
type input "6"
type input "450.00"
type input "6"
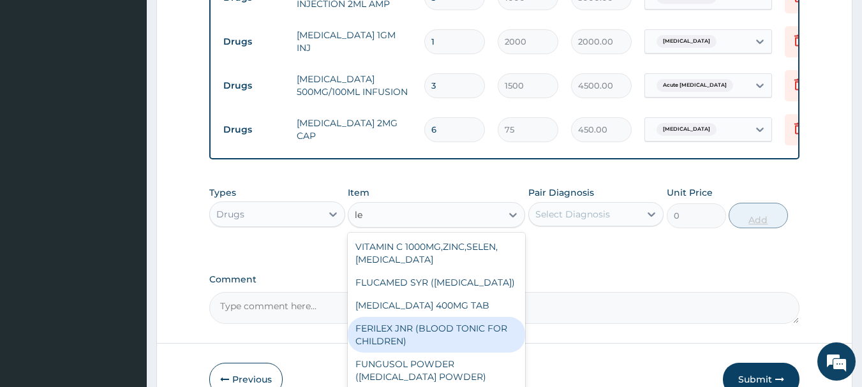
type input "l"
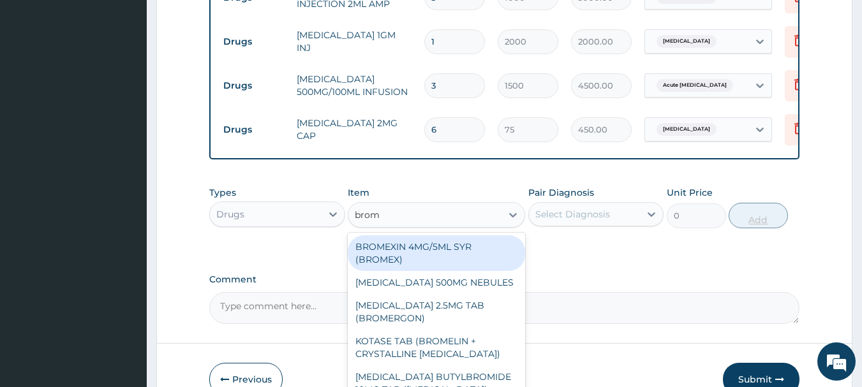
type input "broma"
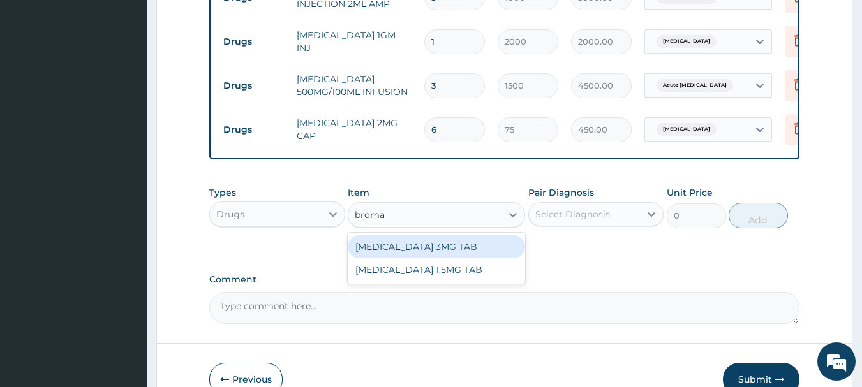
click at [457, 244] on div "BROMAZEPAM 3MG TAB" at bounding box center [436, 247] width 177 height 23
type input "75"
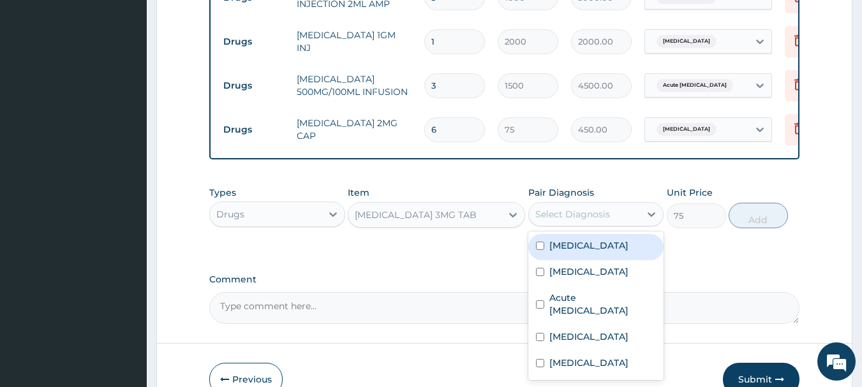
click at [575, 331] on label "Insomnia" at bounding box center [589, 337] width 79 height 13
checkbox input "true"
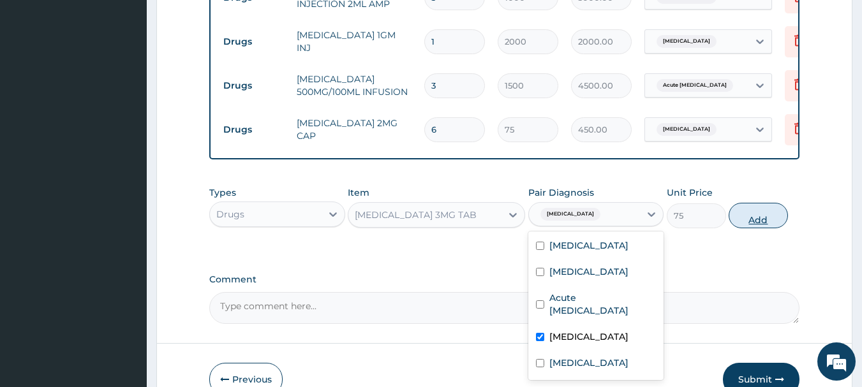
click at [773, 225] on button "Add" at bounding box center [758, 216] width 59 height 26
type input "0"
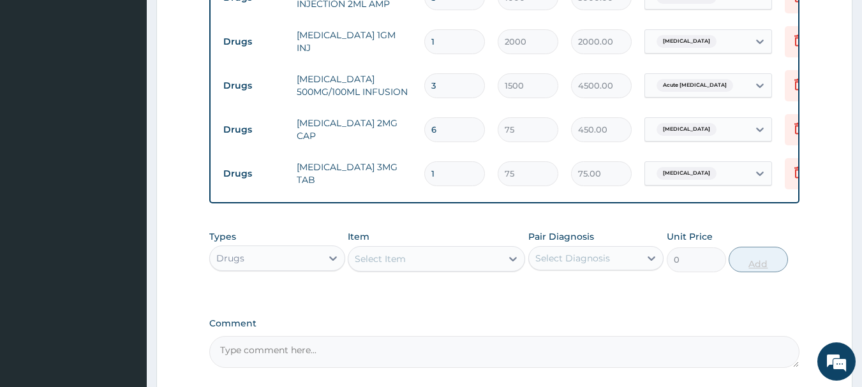
type input "0.00"
type input "3"
type input "225.00"
type input "3"
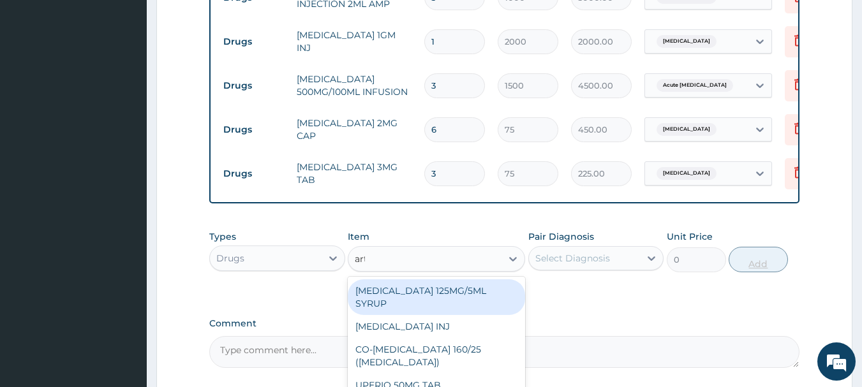
type input "arte"
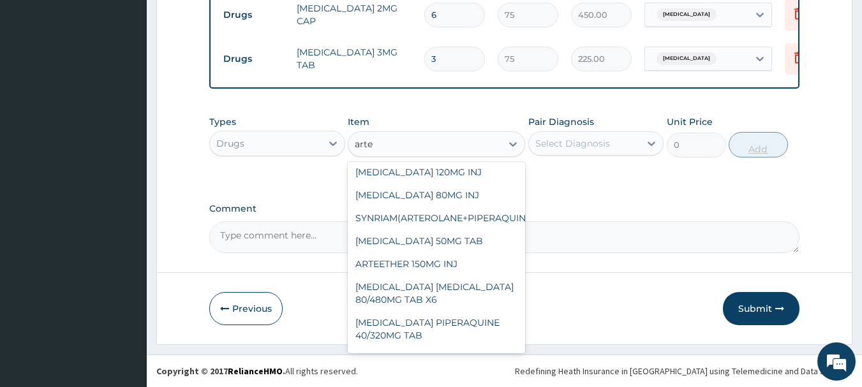
scroll to position [104, 0]
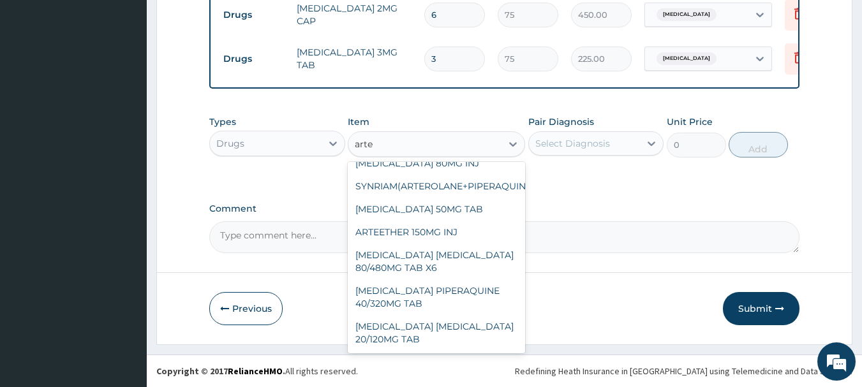
click at [456, 252] on div "ARTEMETHER LUMEFANTRINE 80/480MG TAB X6" at bounding box center [436, 262] width 177 height 36
type input "375"
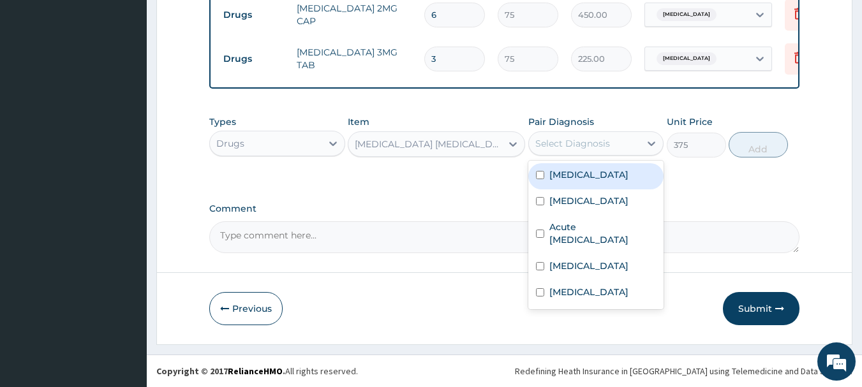
click at [565, 204] on label "Malaria" at bounding box center [589, 201] width 79 height 13
checkbox input "true"
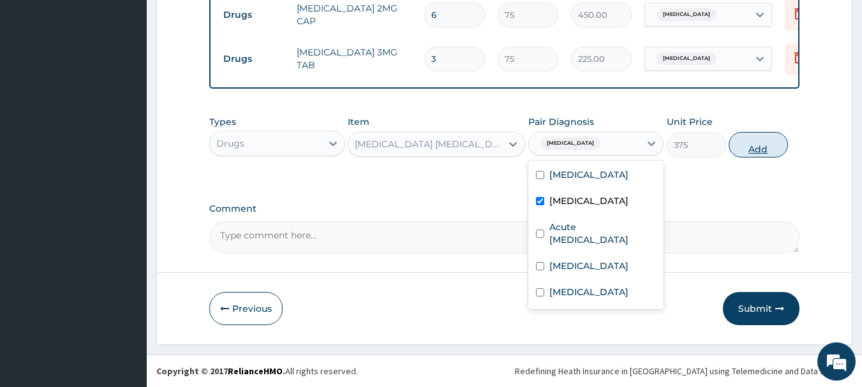
click at [772, 146] on button "Add" at bounding box center [758, 145] width 59 height 26
type input "0"
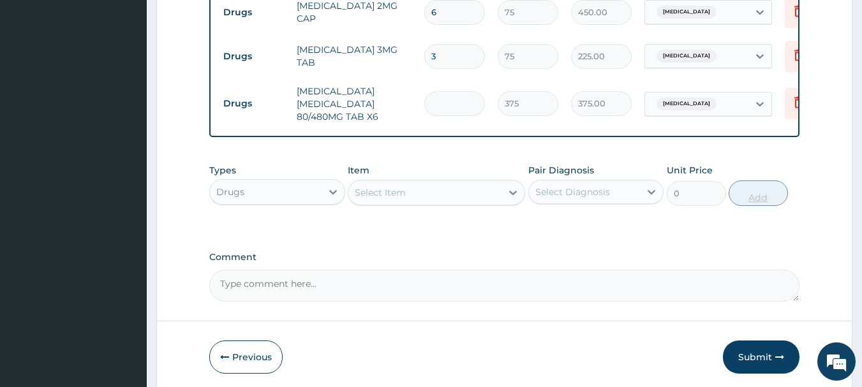
type input "0.00"
type input "6"
type input "2250.00"
type input "6"
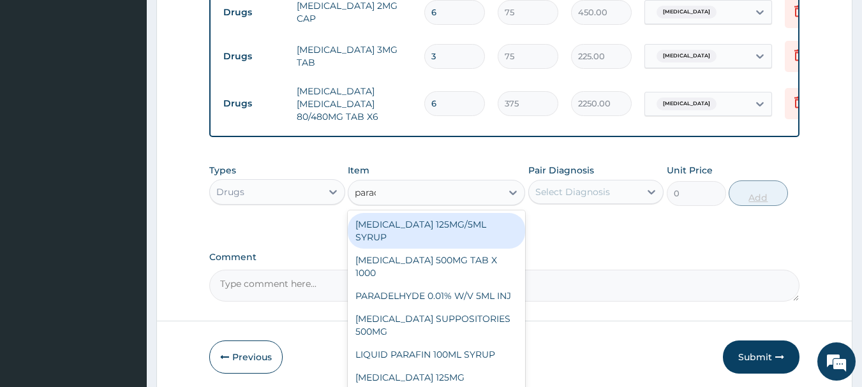
type input "parace"
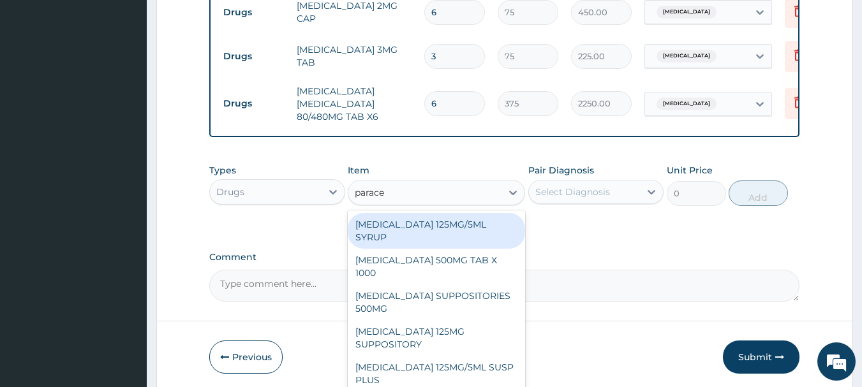
click at [461, 263] on div "PARACETAMOL 500MG TAB X 1000" at bounding box center [436, 267] width 177 height 36
type input "15.75"
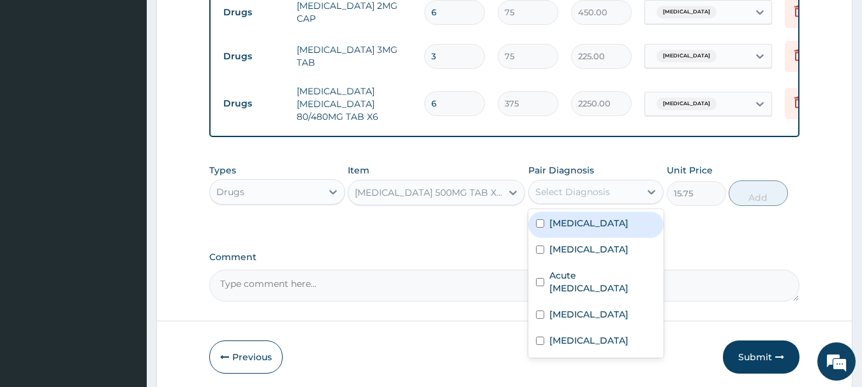
click at [569, 256] on label "Malaria" at bounding box center [589, 249] width 79 height 13
checkbox input "true"
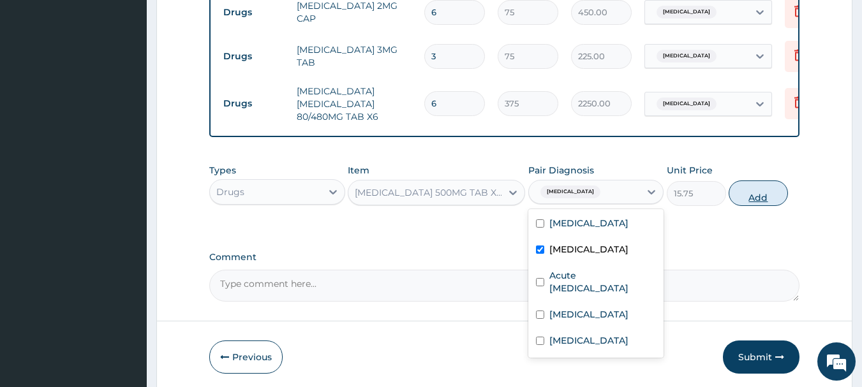
click at [774, 197] on button "Add" at bounding box center [758, 194] width 59 height 26
type input "0"
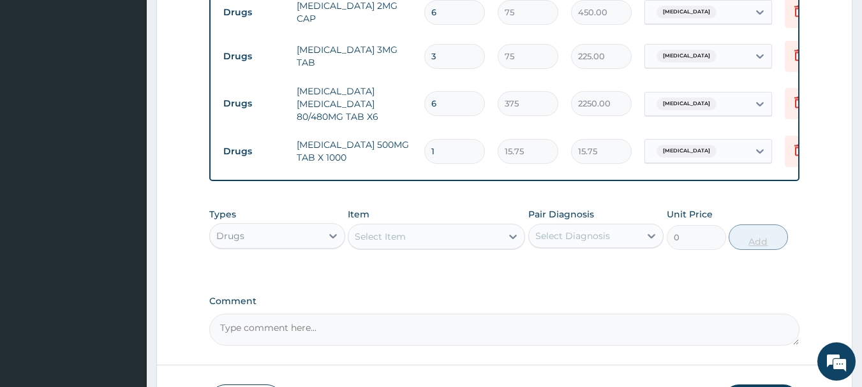
type input "18"
type input "283.50"
type input "18"
type input "g"
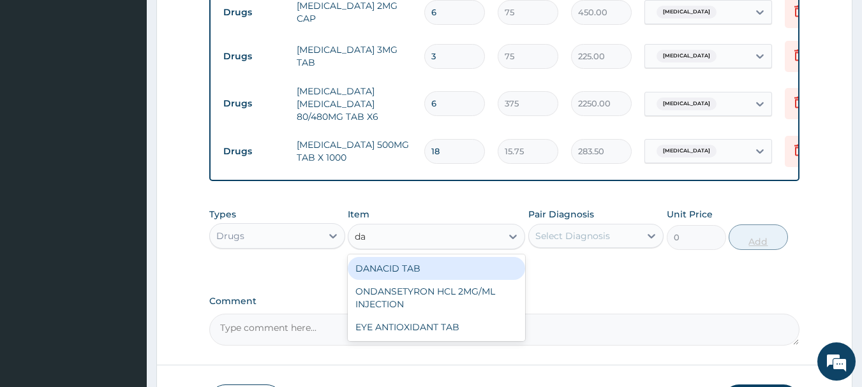
type input "dan"
click at [426, 276] on div "DANACID TAB" at bounding box center [436, 268] width 177 height 23
type input "30"
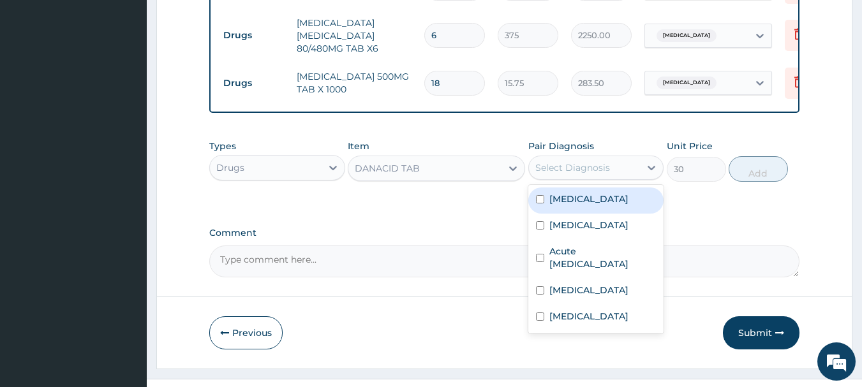
scroll to position [961, 0]
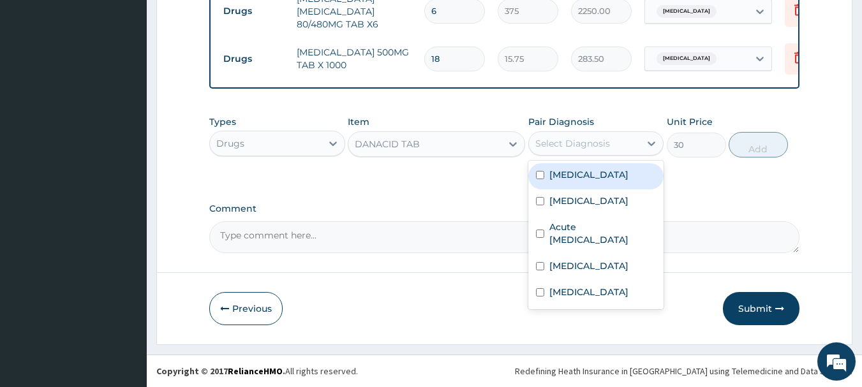
click at [605, 229] on label "Acute peptic ulcer" at bounding box center [603, 234] width 107 height 26
checkbox input "true"
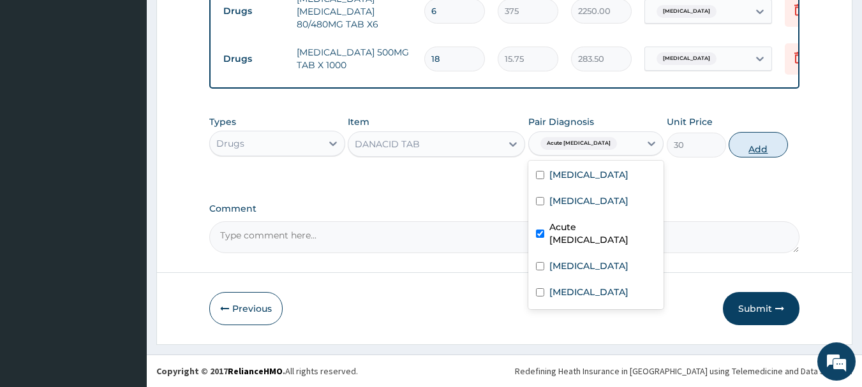
click at [760, 146] on button "Add" at bounding box center [758, 145] width 59 height 26
type input "0"
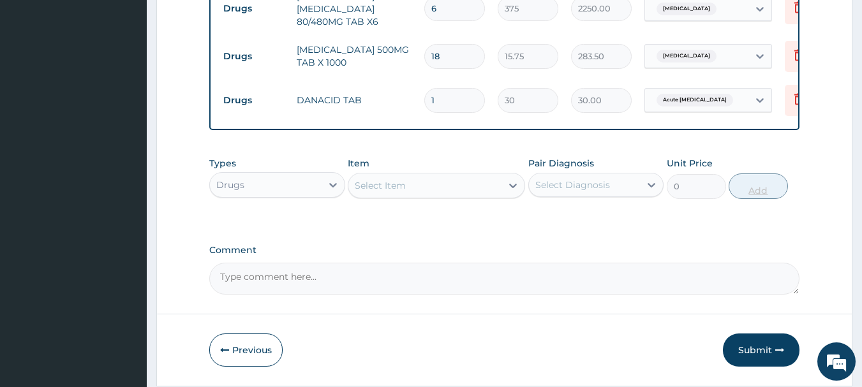
type input "15"
type input "450.00"
type input "15"
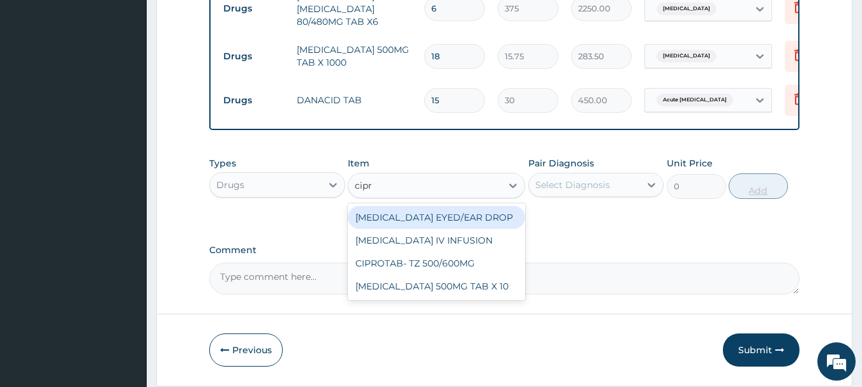
type input "cipro"
click at [486, 290] on div "CIPROFLOXACIN 500MG TAB X 10" at bounding box center [436, 286] width 177 height 23
type input "90"
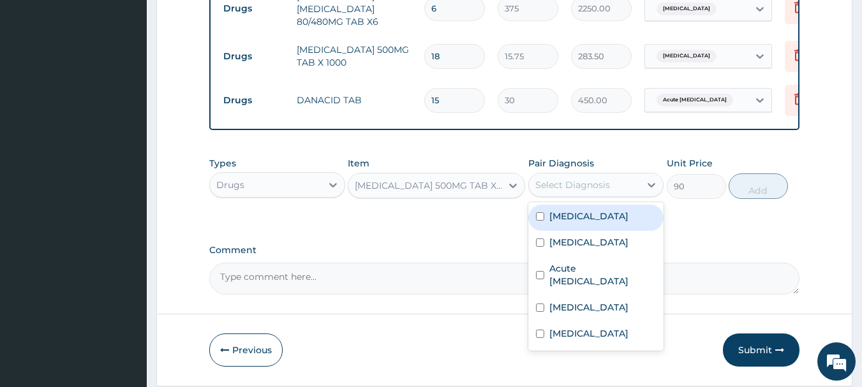
click at [610, 272] on label "Acute peptic ulcer" at bounding box center [603, 275] width 107 height 26
checkbox input "true"
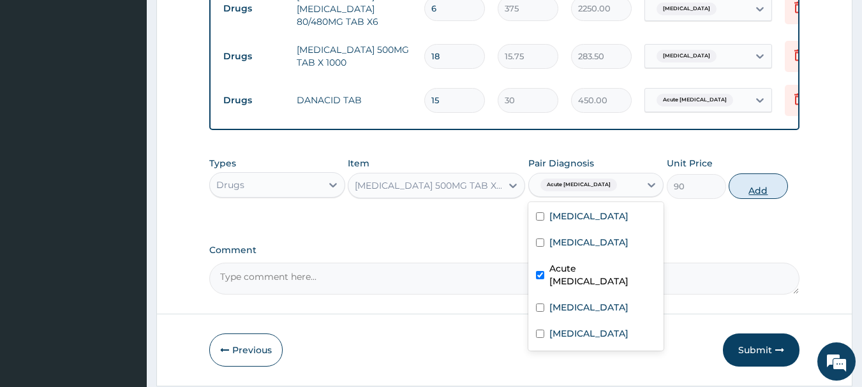
click at [761, 188] on button "Add" at bounding box center [758, 187] width 59 height 26
type input "0"
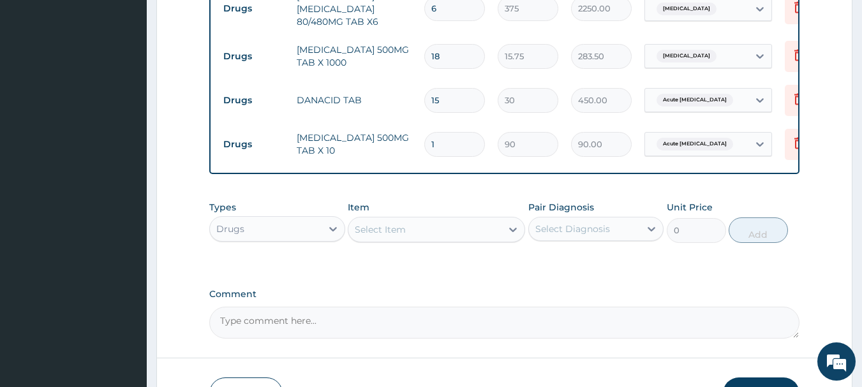
click at [738, 138] on input "text" at bounding box center [738, 144] width 1 height 13
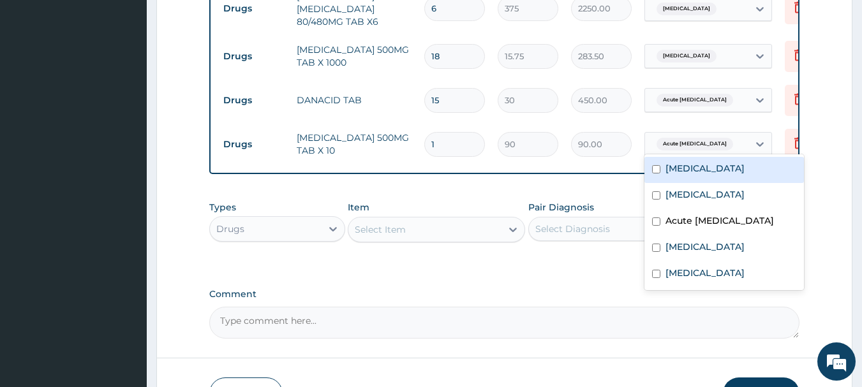
checkbox input "false"
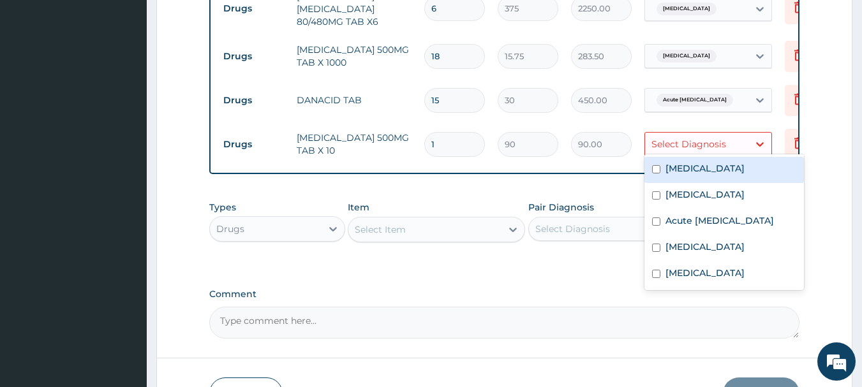
click at [719, 276] on label "Acute gastroenteritis" at bounding box center [705, 273] width 79 height 13
checkbox input "true"
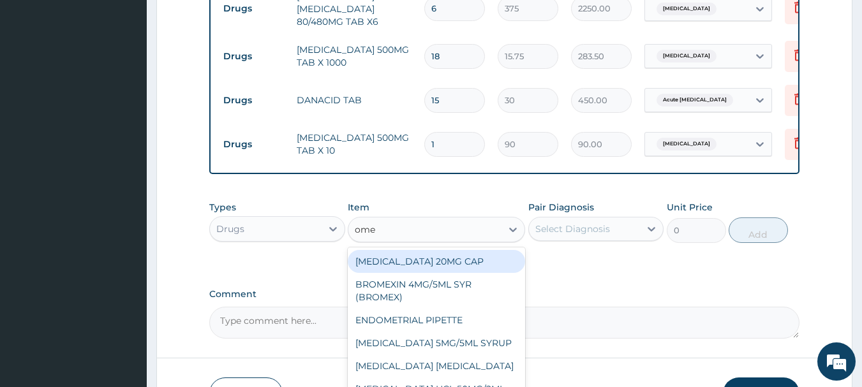
type input "omep"
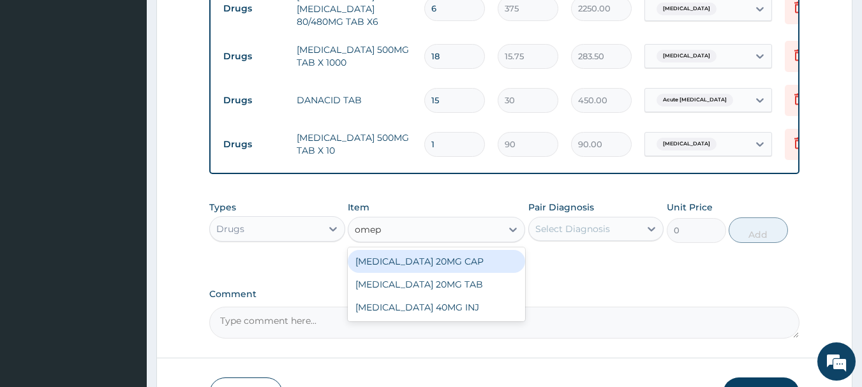
click at [453, 260] on div "OMEPRAZOLE 20MG CAP" at bounding box center [436, 261] width 177 height 23
type input "75"
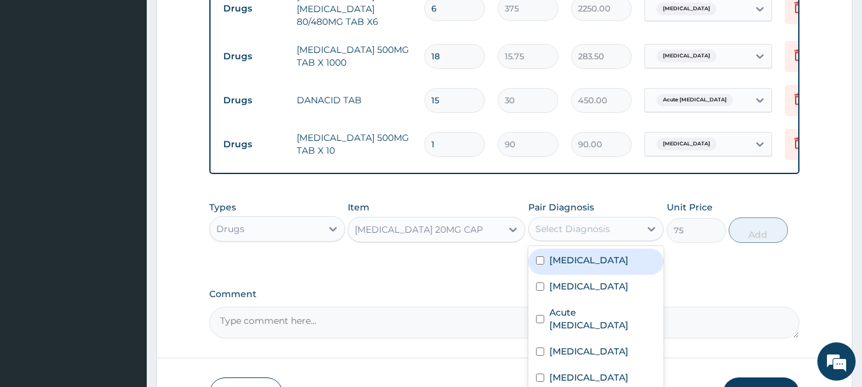
click at [615, 314] on label "Acute peptic ulcer" at bounding box center [603, 319] width 107 height 26
checkbox input "true"
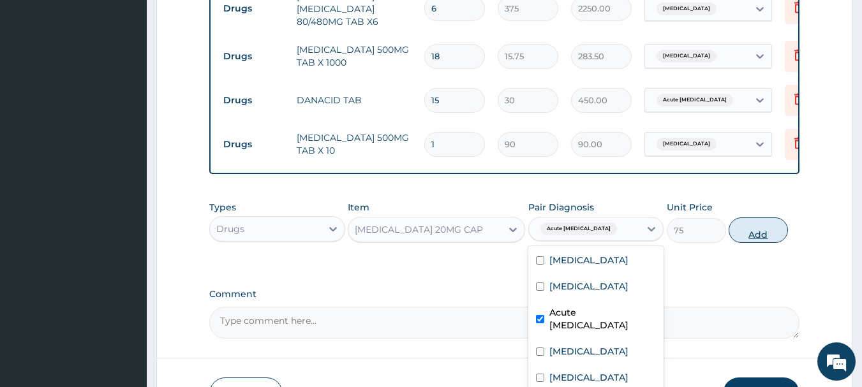
click at [774, 229] on button "Add" at bounding box center [758, 231] width 59 height 26
type input "0"
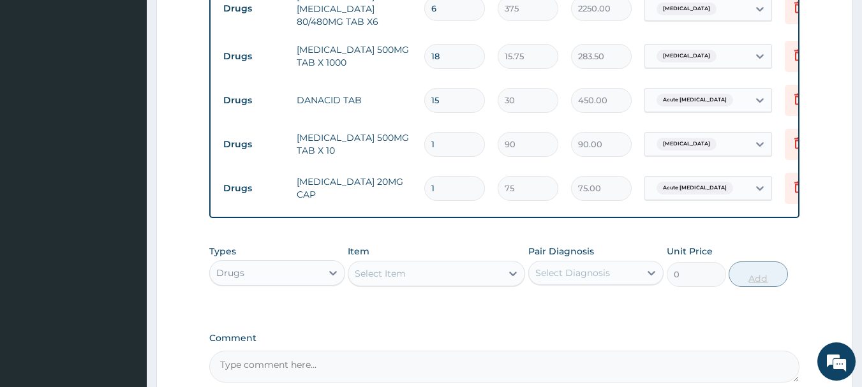
type input "10"
type input "750.00"
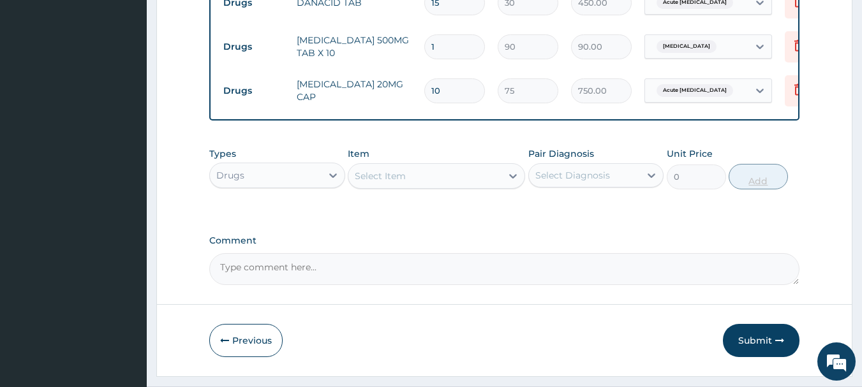
scroll to position [1059, 0]
type input "10"
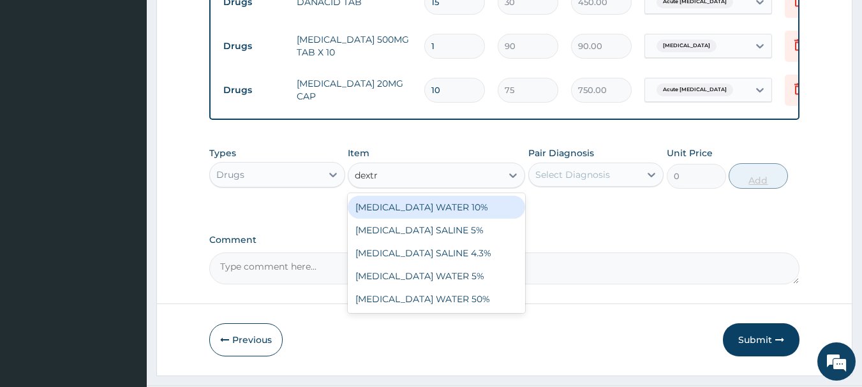
type input "dextro"
click at [451, 212] on div "DEXTROSE WATER 10%" at bounding box center [436, 207] width 177 height 23
type input "1875"
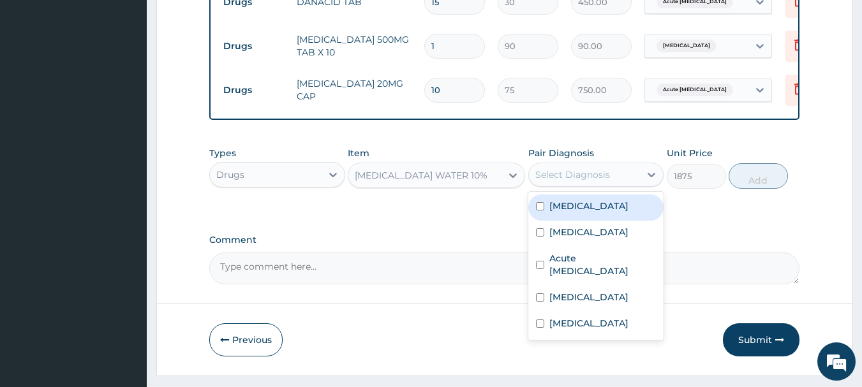
click at [579, 236] on label "Malaria" at bounding box center [589, 232] width 79 height 13
checkbox input "true"
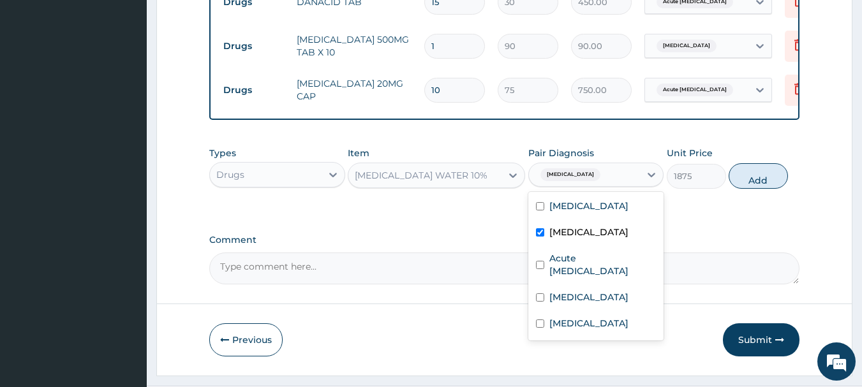
click at [783, 190] on div "Types Drugs Item DEXTROSE WATER 10% Pair Diagnosis option Malaria, selected. op…" at bounding box center [504, 167] width 591 height 55
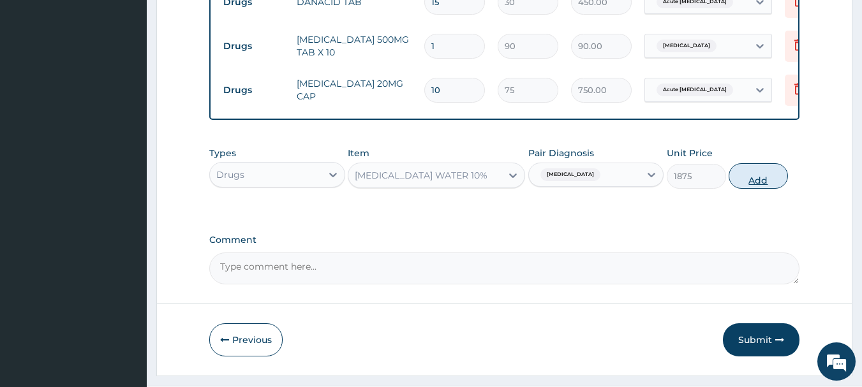
click at [769, 181] on button "Add" at bounding box center [758, 176] width 59 height 26
type input "0"
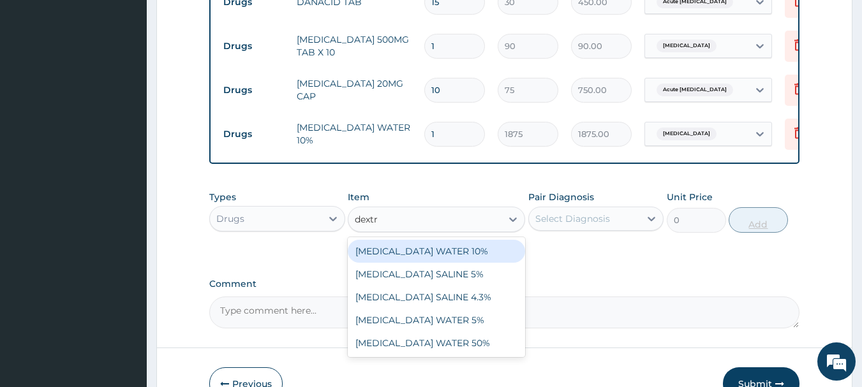
type input "dextro"
click at [433, 280] on div "DEXTROSE SALINE 5%" at bounding box center [436, 274] width 177 height 23
type input "1875"
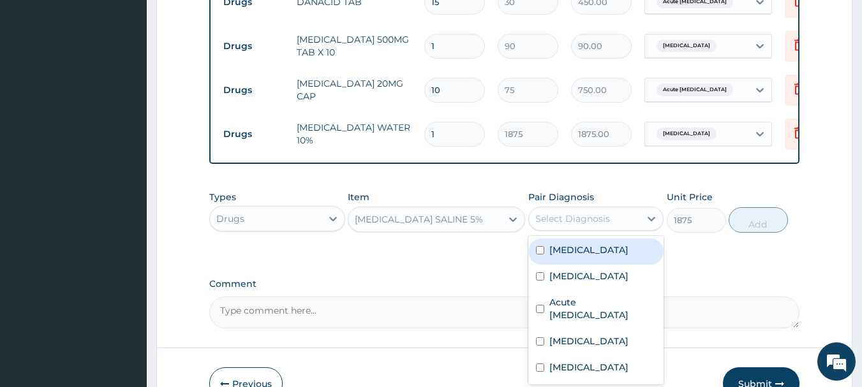
click at [571, 282] on label "Malaria" at bounding box center [589, 276] width 79 height 13
checkbox input "true"
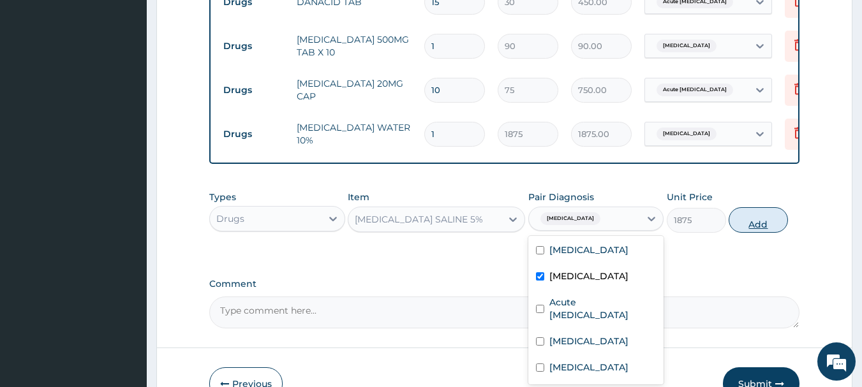
click at [758, 223] on button "Add" at bounding box center [758, 220] width 59 height 26
type input "0"
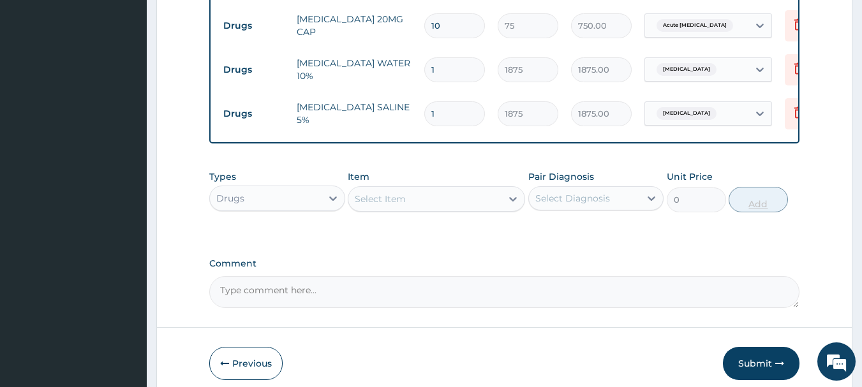
scroll to position [1181, 0]
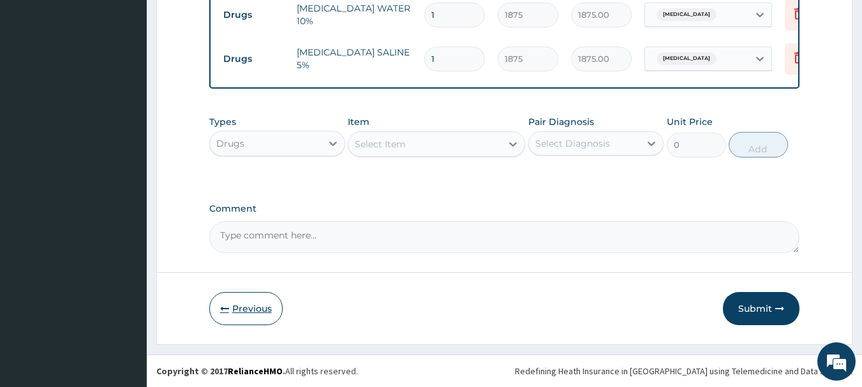
click at [251, 312] on button "Previous" at bounding box center [245, 308] width 73 height 33
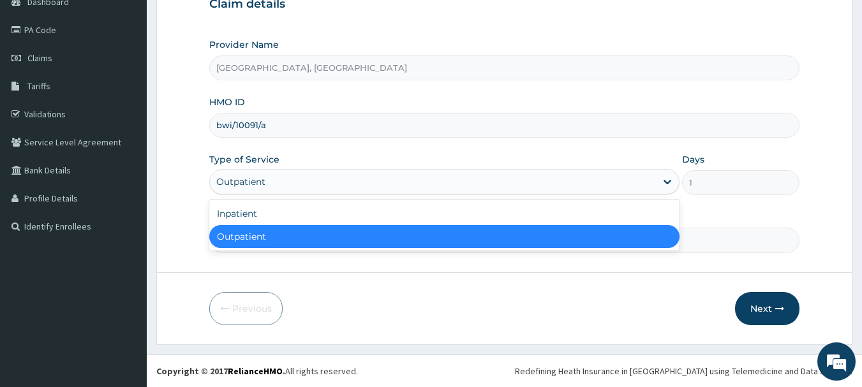
click at [244, 210] on div "Inpatient" at bounding box center [444, 213] width 470 height 23
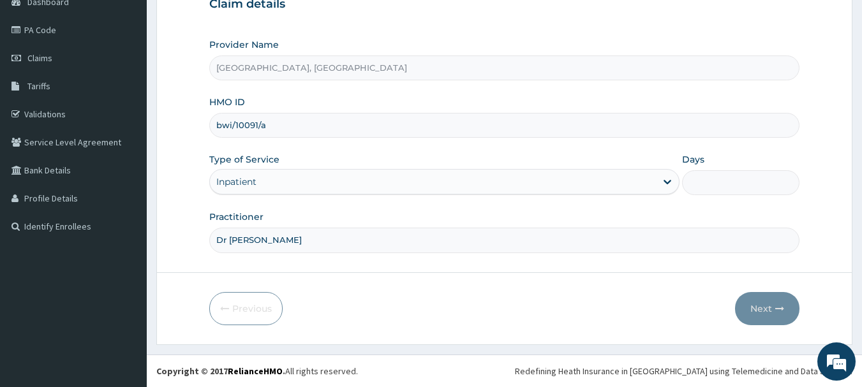
click at [718, 186] on input "Days" at bounding box center [740, 182] width 117 height 25
type input "1"
click at [782, 319] on button "Next" at bounding box center [767, 308] width 64 height 33
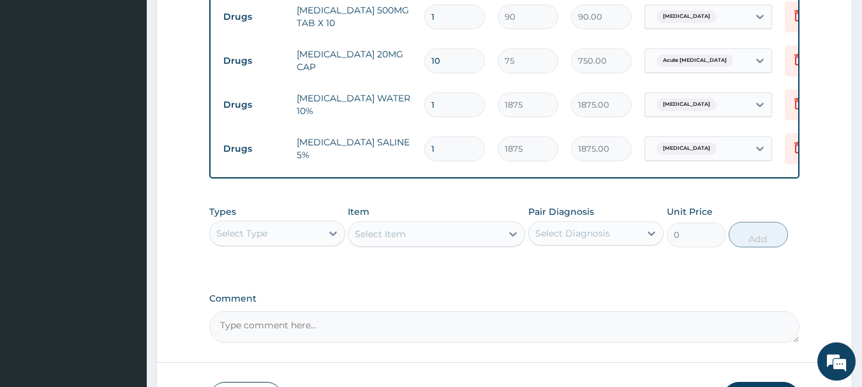
scroll to position [1169, 0]
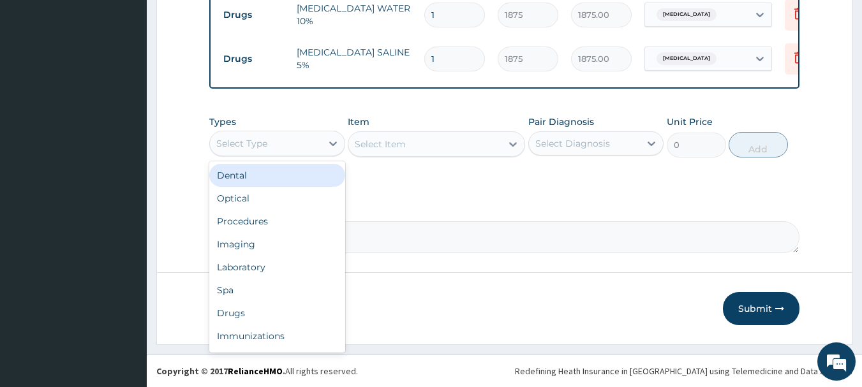
click at [255, 226] on div "Procedures" at bounding box center [277, 221] width 136 height 23
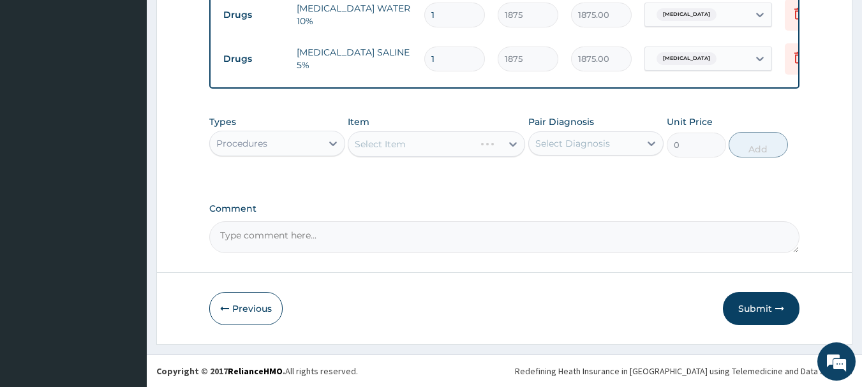
click at [453, 150] on div "Select Item" at bounding box center [436, 145] width 177 height 26
click at [477, 146] on div "Select Item" at bounding box center [436, 145] width 177 height 26
click at [470, 149] on div "Select Item" at bounding box center [436, 145] width 177 height 26
click at [472, 149] on div "Select Item" at bounding box center [436, 145] width 177 height 26
click at [489, 148] on div "Select Item" at bounding box center [436, 145] width 177 height 26
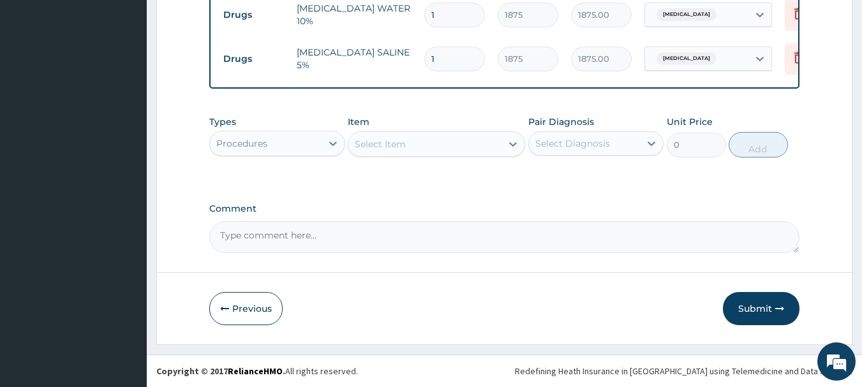
click at [457, 211] on label "Comment" at bounding box center [504, 209] width 591 height 11
click at [457, 222] on textarea "Comment" at bounding box center [504, 238] width 591 height 32
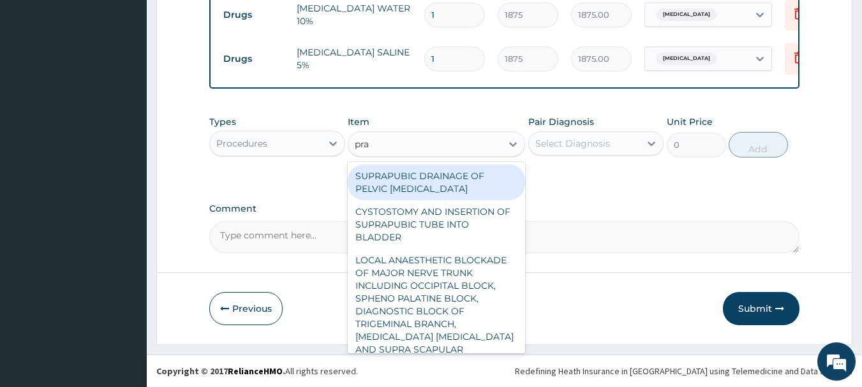
type input "prac"
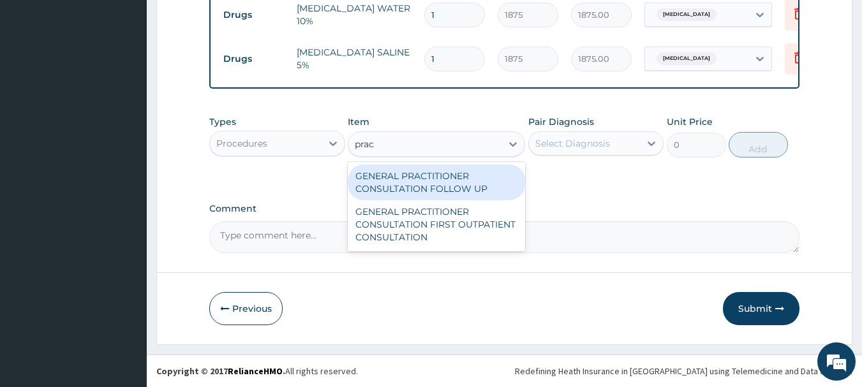
click at [468, 224] on div "GENERAL PRACTITIONER CONSULTATION FIRST OUTPATIENT CONSULTATION" at bounding box center [436, 224] width 177 height 49
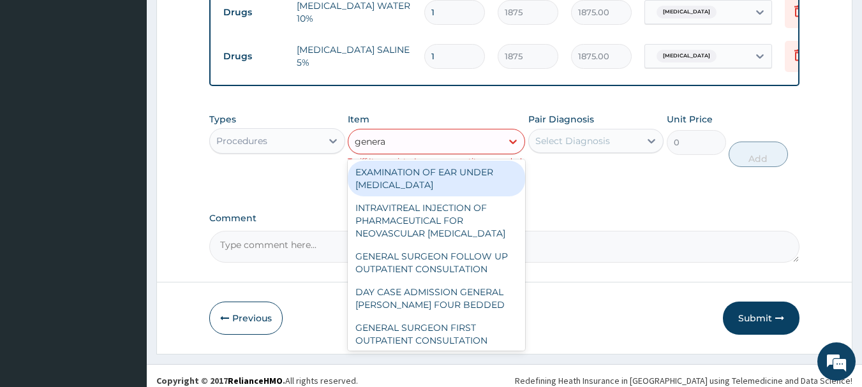
scroll to position [0, 0]
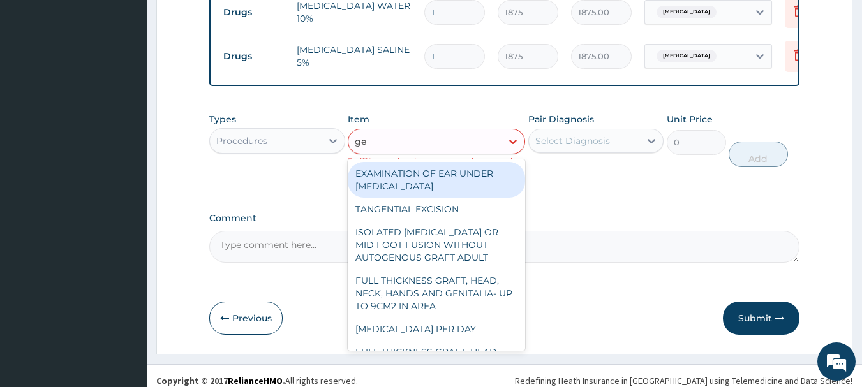
type input "g"
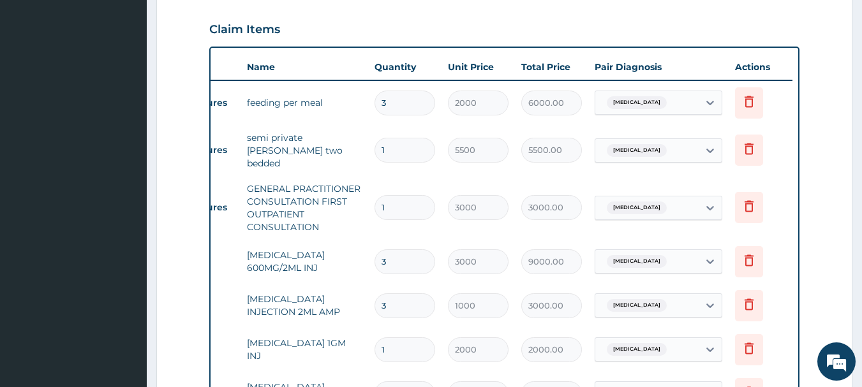
scroll to position [0, 49]
click at [756, 145] on icon at bounding box center [749, 148] width 15 height 15
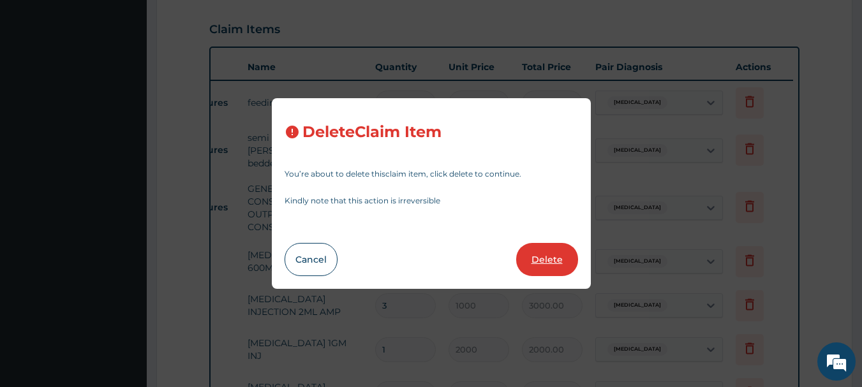
click at [557, 253] on button "Delete" at bounding box center [547, 259] width 62 height 33
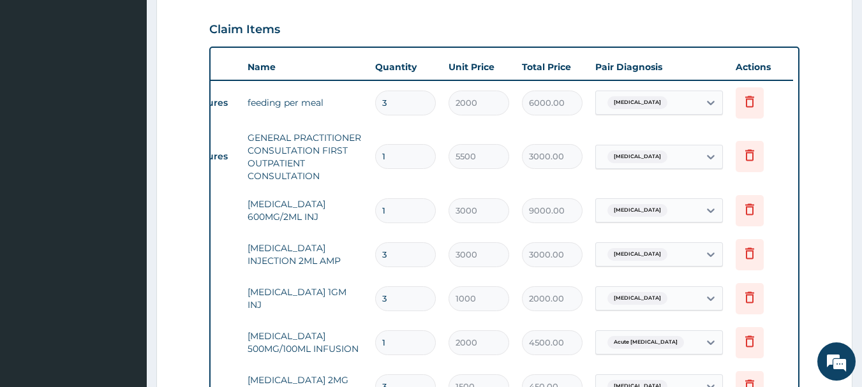
type input "3000"
type input "3000.00"
type input "3"
type input "9000.00"
type input "1000"
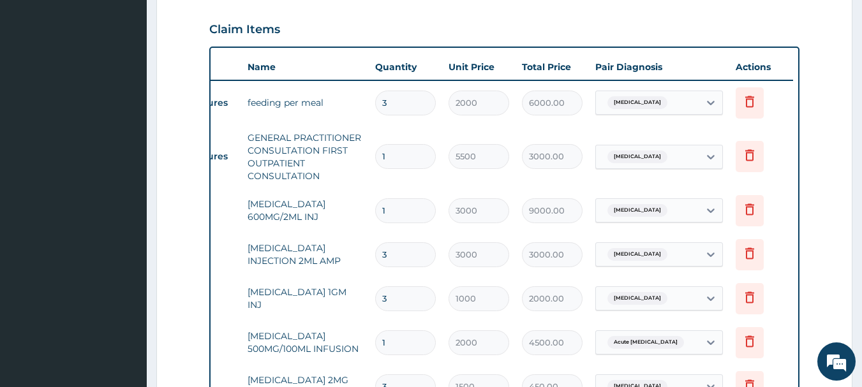
type input "3000.00"
type input "1"
type input "2000"
type input "2000.00"
type input "3"
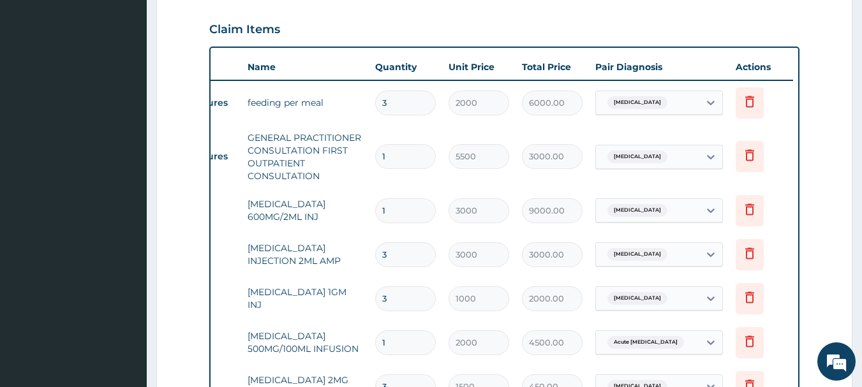
type input "1500"
type input "4500.00"
type input "6"
type input "75"
type input "450.00"
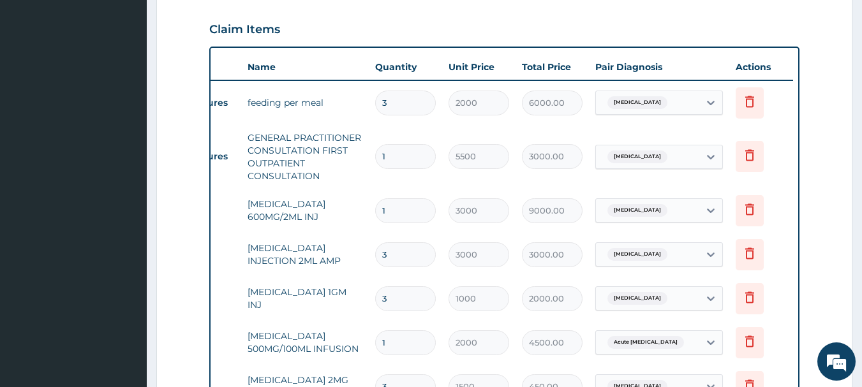
type input "3"
type input "225.00"
type input "6"
type input "375"
type input "2250.00"
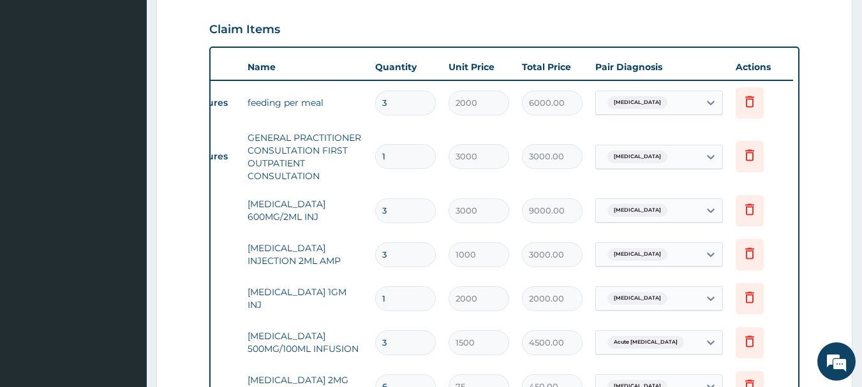
type input "18"
type input "15.75"
type input "283.50"
type input "15"
type input "30"
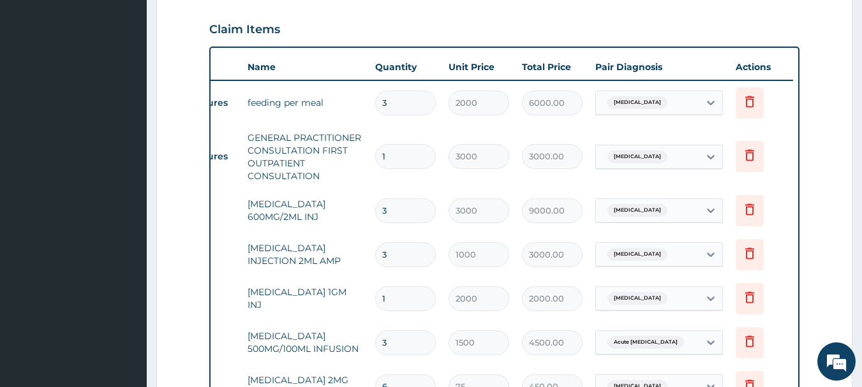
type input "450.00"
type input "1"
type input "90"
type input "90.00"
type input "10"
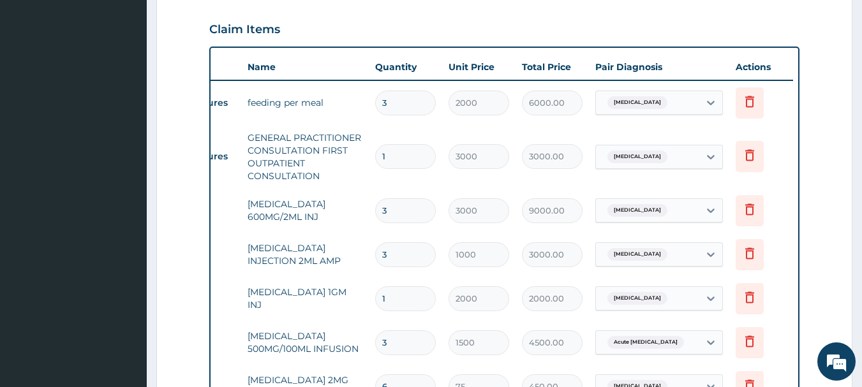
type input "75"
type input "750.00"
type input "1"
type input "1875"
type input "1875.00"
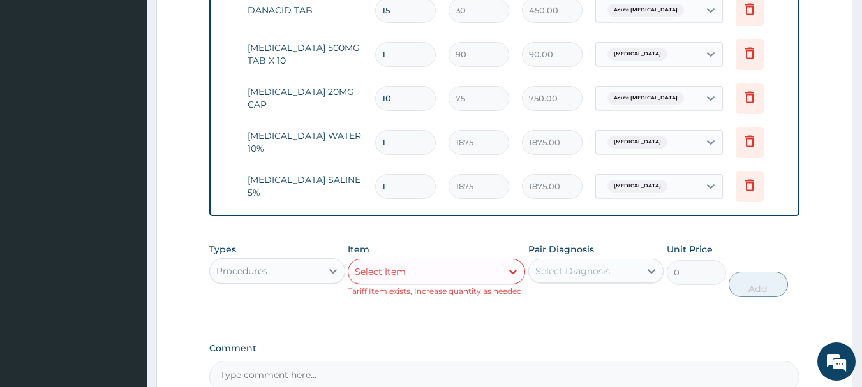
scroll to position [0, 50]
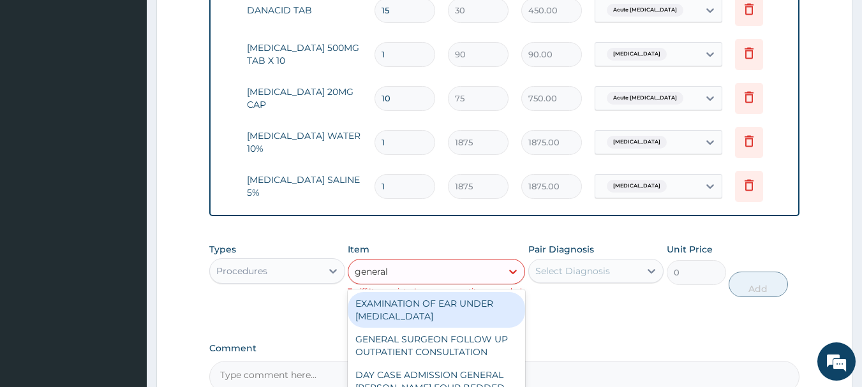
type input "general"
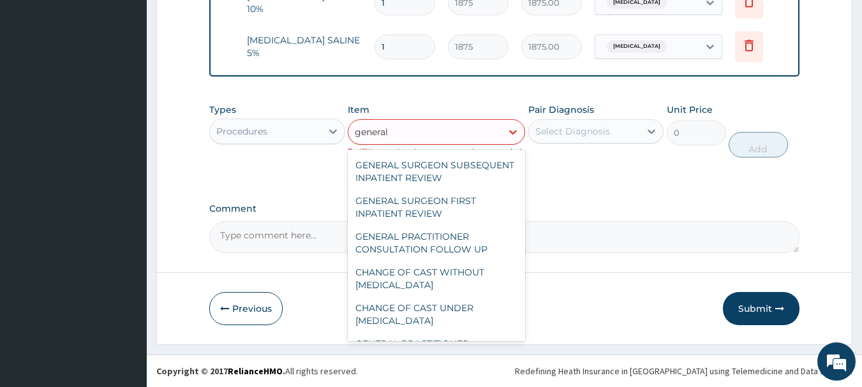
scroll to position [220, 0]
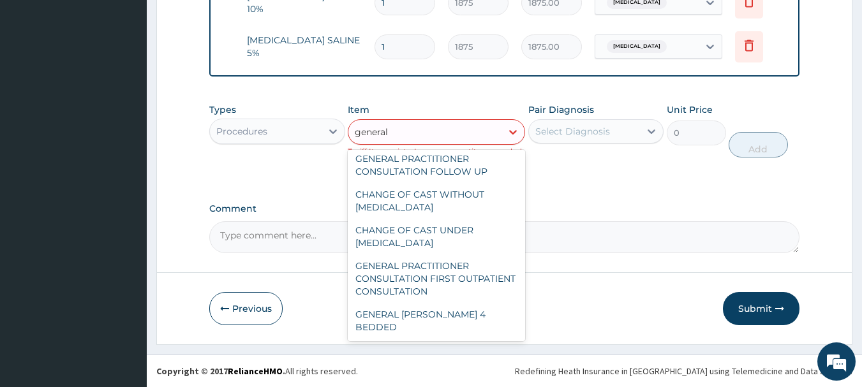
click at [450, 324] on div "GENERAL WARD 4 BEDDED" at bounding box center [436, 321] width 177 height 36
type input "3500"
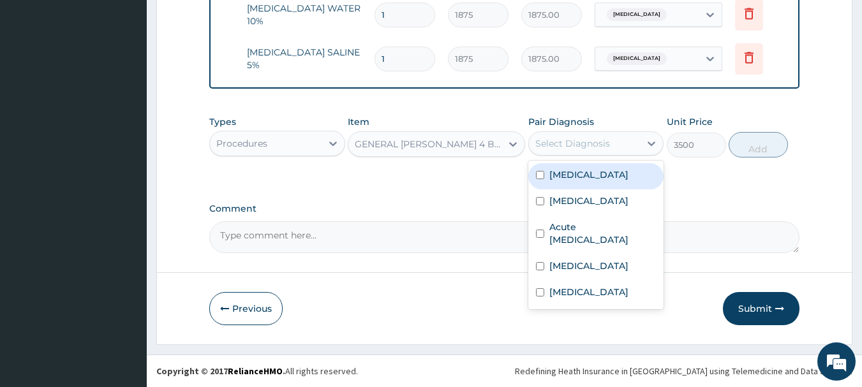
click at [581, 196] on label "Malaria" at bounding box center [589, 201] width 79 height 13
checkbox input "true"
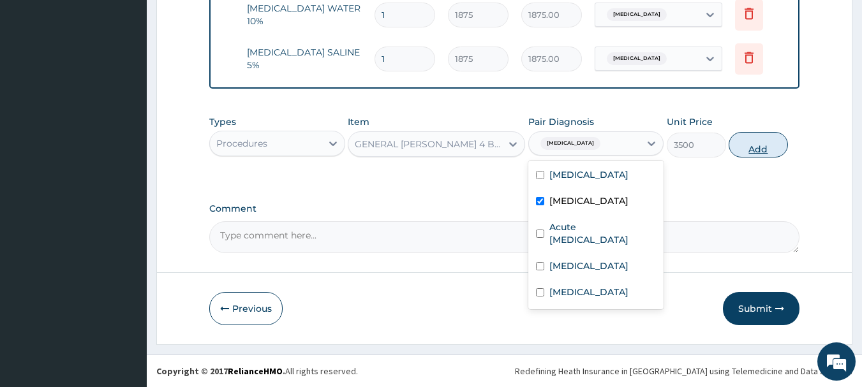
click at [767, 149] on button "Add" at bounding box center [758, 145] width 59 height 26
type input "0"
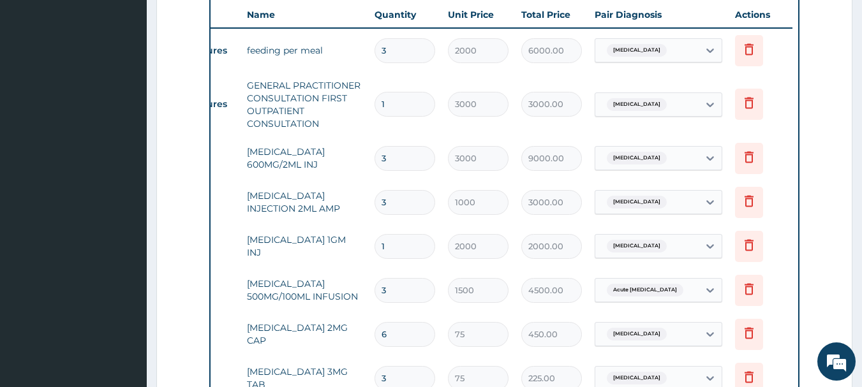
scroll to position [481, 0]
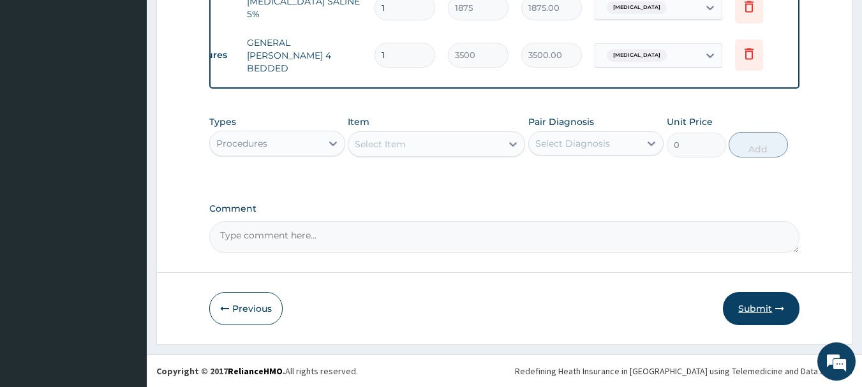
click at [764, 300] on button "Submit" at bounding box center [761, 308] width 77 height 33
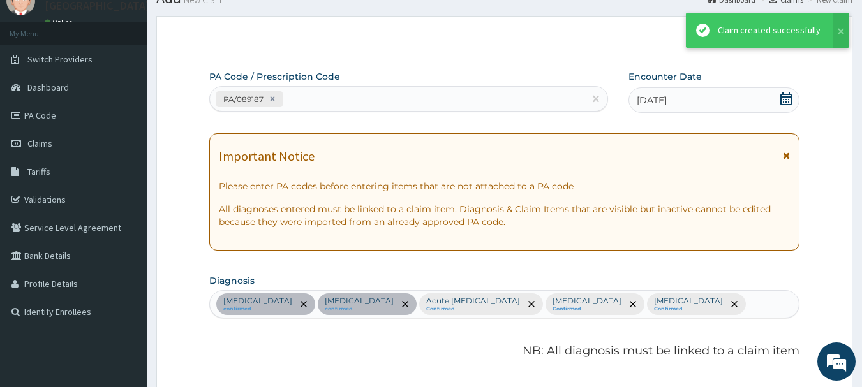
scroll to position [1169, 0]
